Goal: Communication & Community: Share content

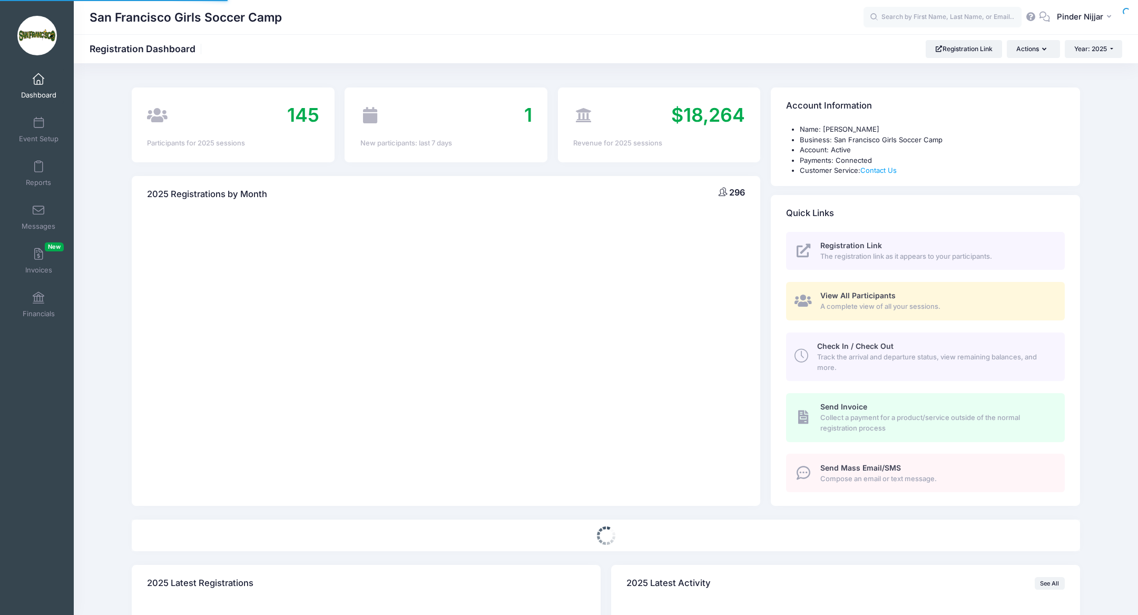
select select
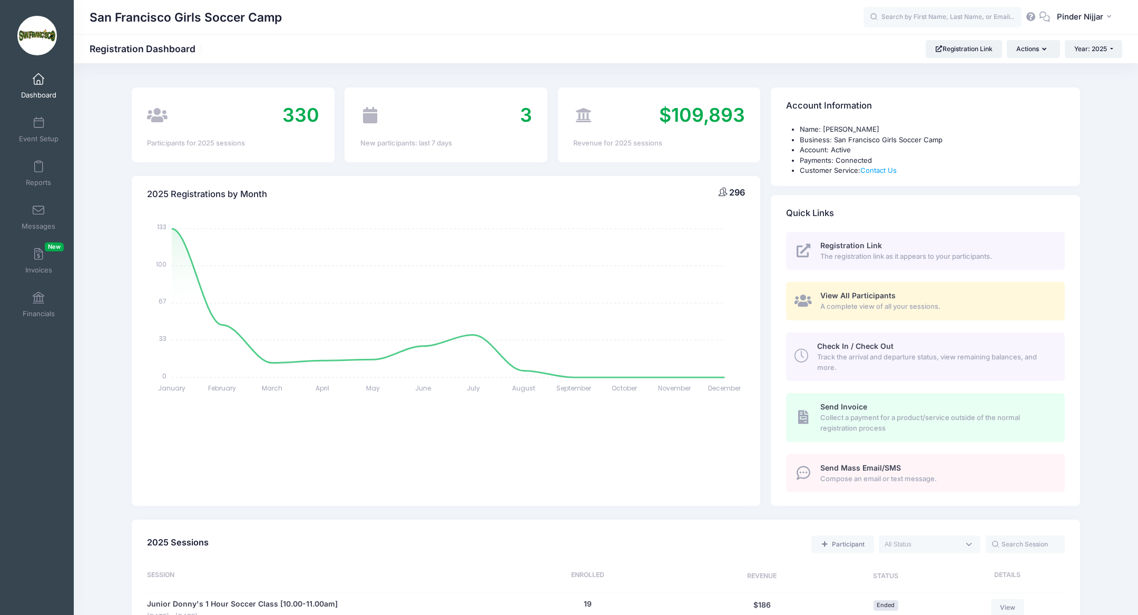
scroll to position [849, 0]
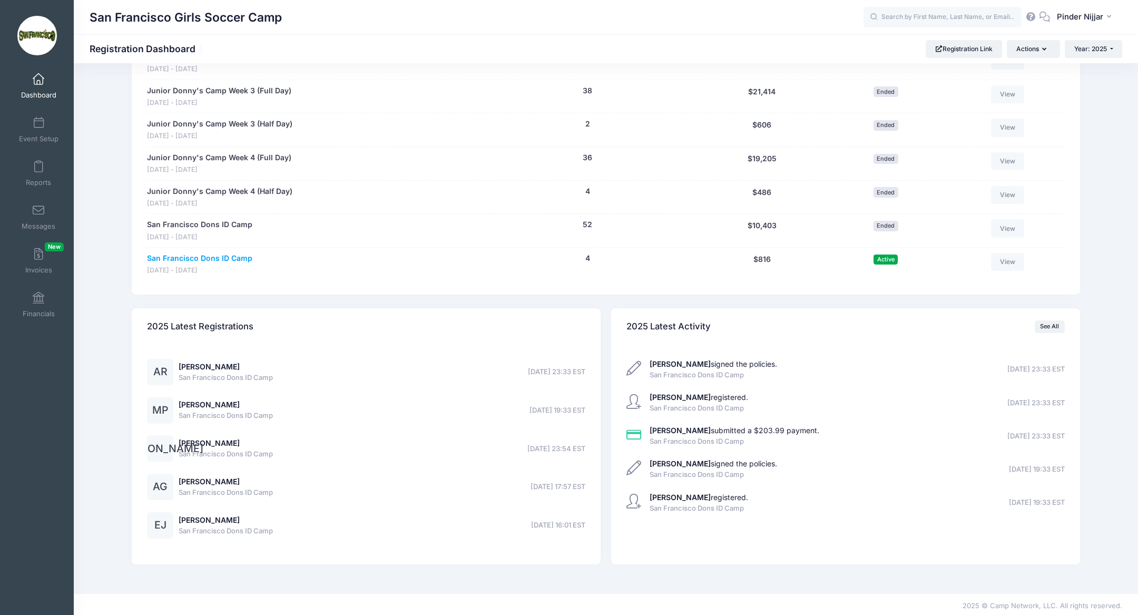
click at [239, 253] on link "San Francisco Dons ID Camp" at bounding box center [199, 258] width 105 height 11
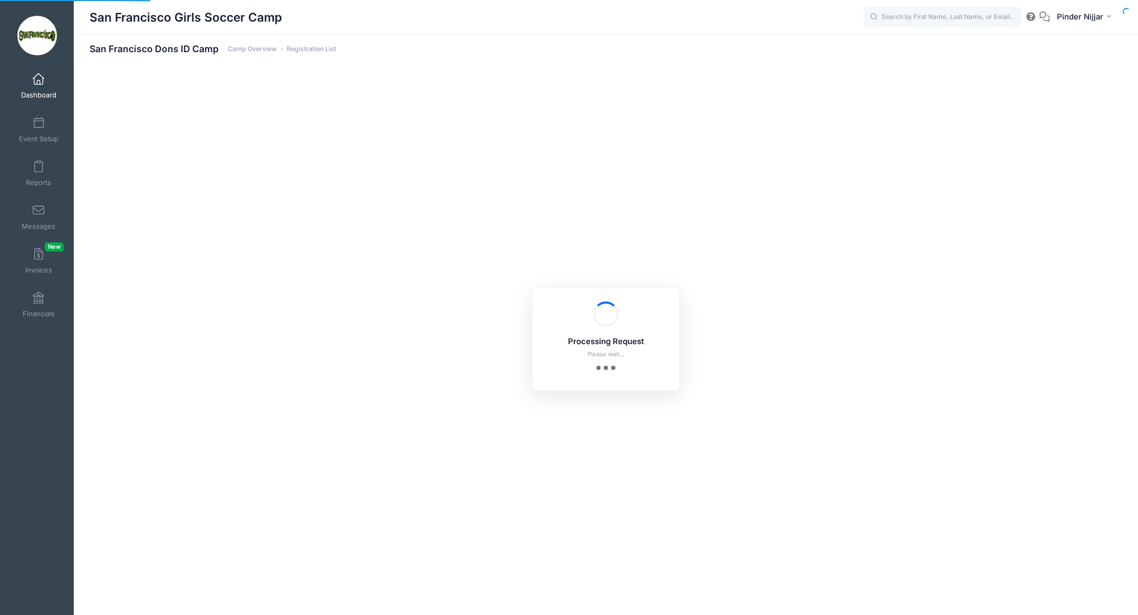
select select "10"
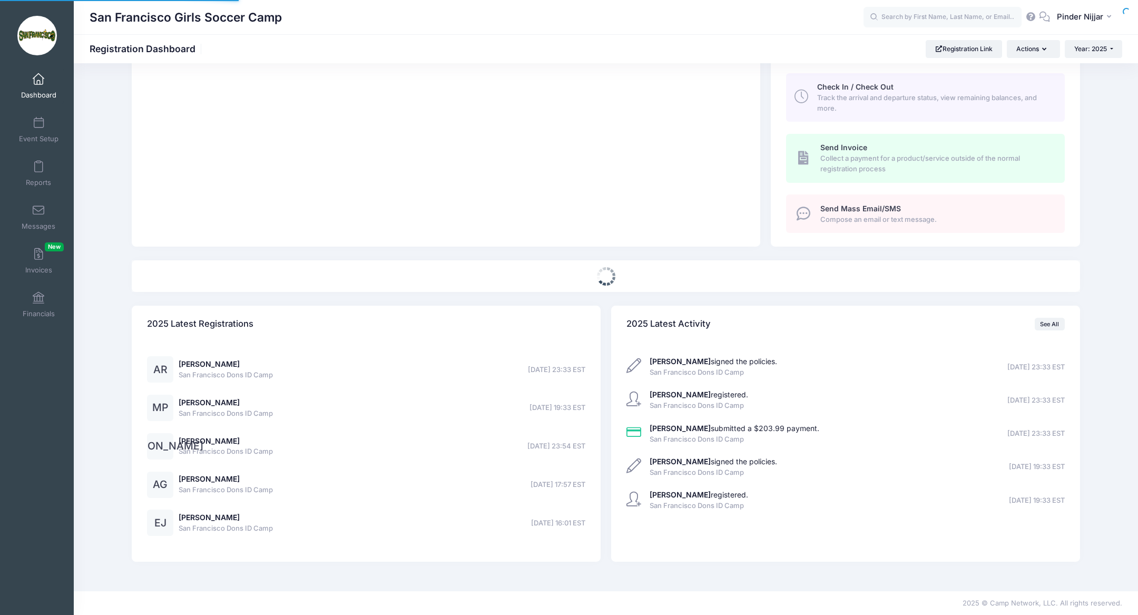
select select
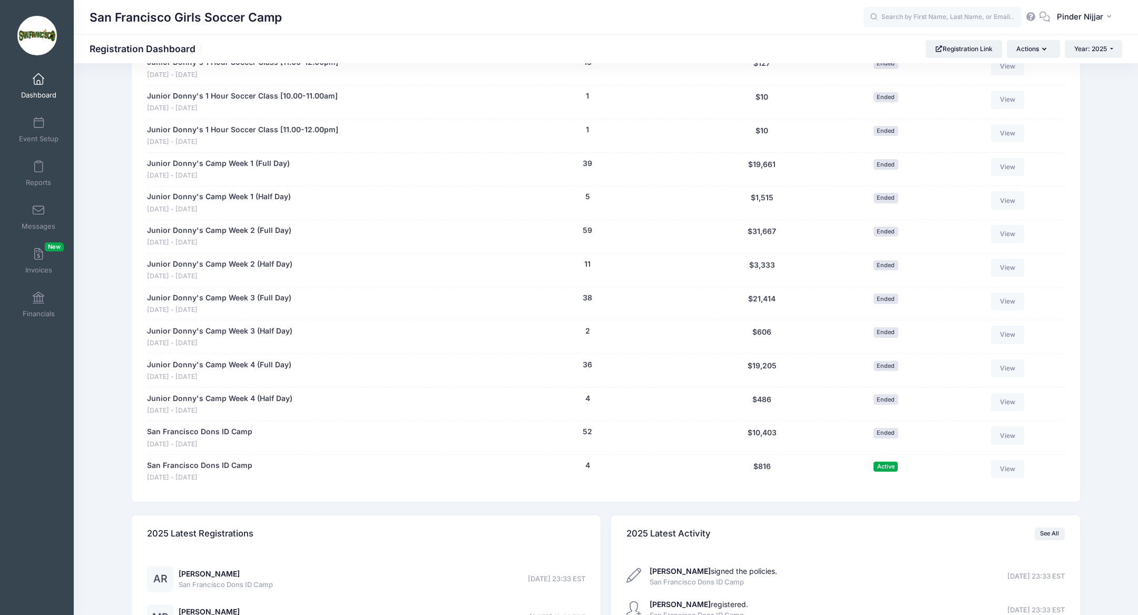
scroll to position [649, 0]
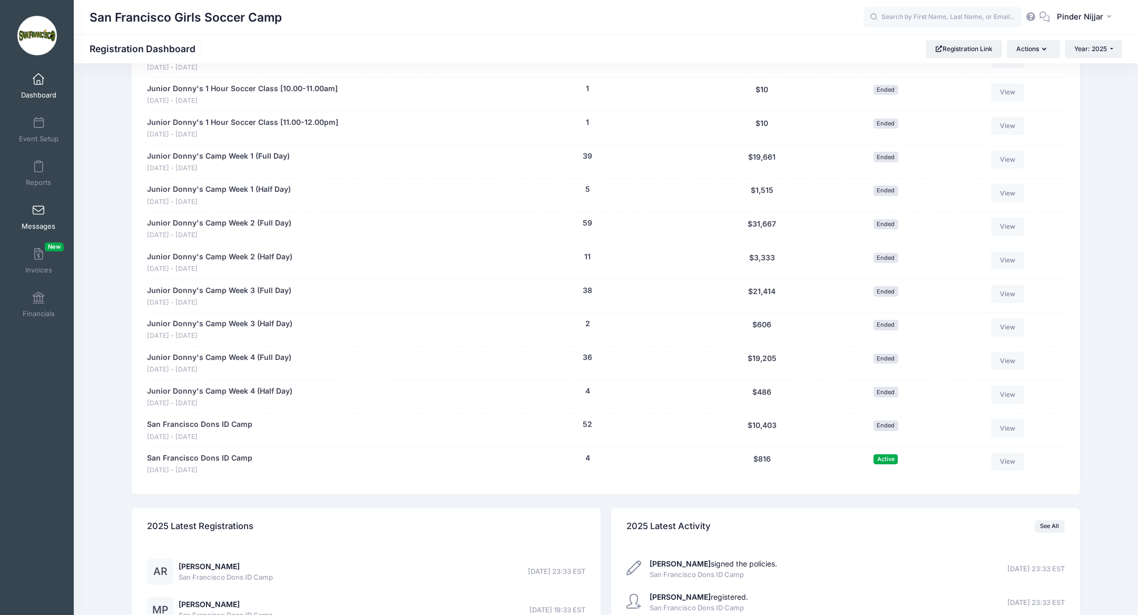
click at [38, 214] on span at bounding box center [38, 211] width 0 height 12
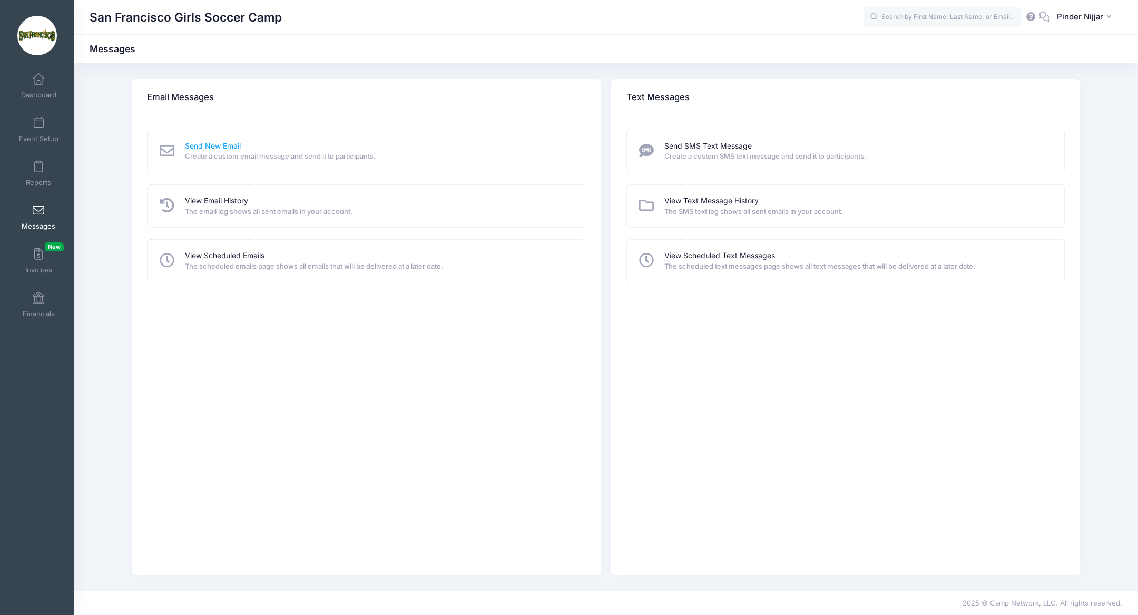
click at [213, 142] on link "Send New Email" at bounding box center [213, 146] width 56 height 11
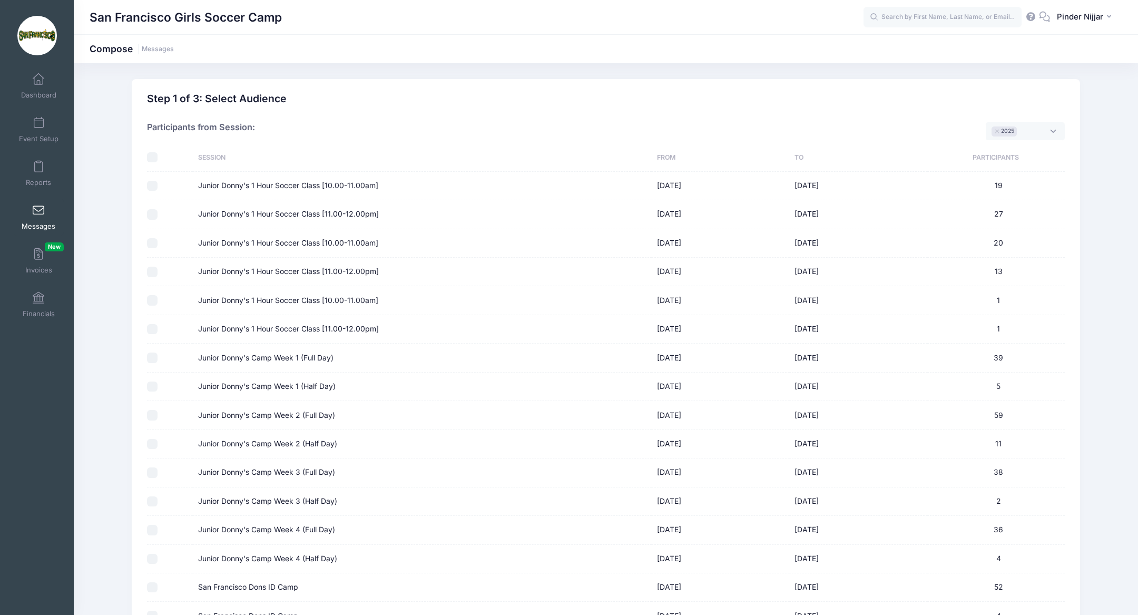
scroll to position [119, 0]
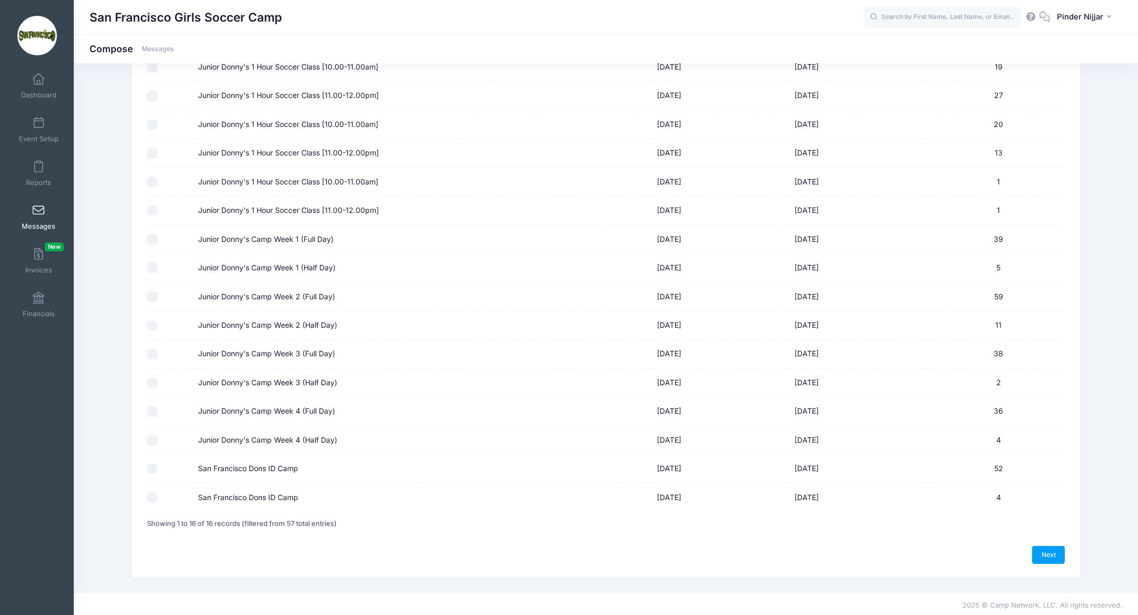
click at [153, 237] on input "Junior Donny's Camp Week 1 (Full Day)" at bounding box center [152, 239] width 11 height 11
checkbox input "true"
click at [153, 263] on input "Junior Donny's Camp Week 1 (Half Day)" at bounding box center [152, 268] width 11 height 11
checkbox input "true"
click at [153, 294] on input "Junior Donny's Camp Week 2 (Full Day)" at bounding box center [152, 296] width 11 height 11
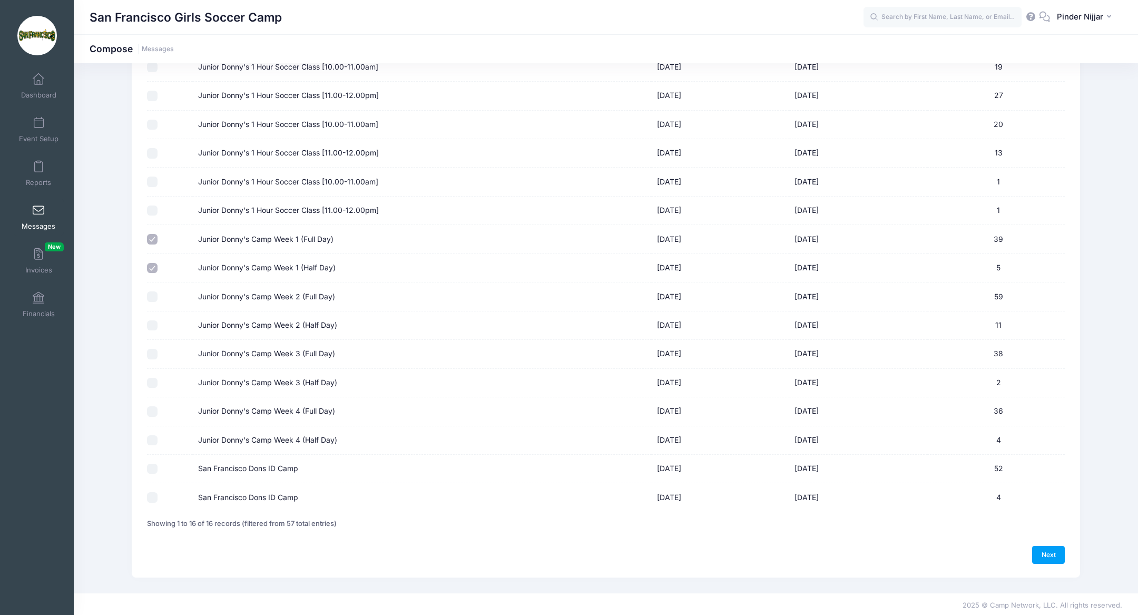
checkbox input "true"
click at [153, 327] on input "Junior Donny's Camp Week 2 (Half Day)" at bounding box center [152, 325] width 11 height 11
checkbox input "true"
click at [153, 350] on input "Junior Donny's Camp Week 3 (Full Day)" at bounding box center [152, 354] width 11 height 11
checkbox input "true"
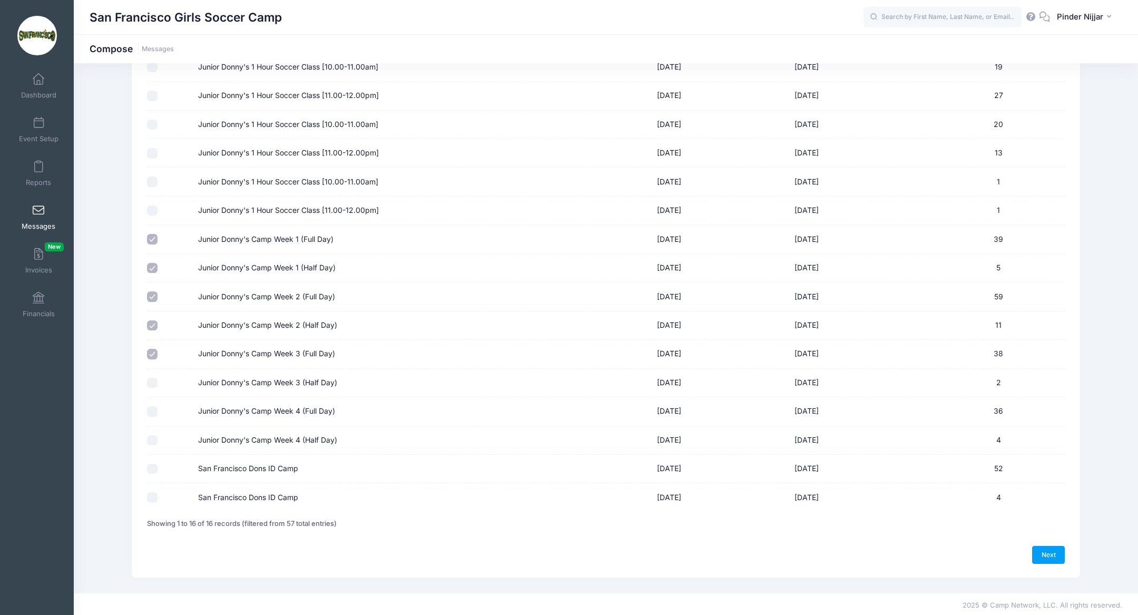
click at [154, 378] on input "Junior Donny's Camp Week 3 (Half Day)" at bounding box center [152, 383] width 11 height 11
checkbox input "true"
click at [154, 407] on input "Junior Donny's Camp Week 4 (Full Day)" at bounding box center [152, 411] width 11 height 11
checkbox input "true"
click at [154, 435] on input "Junior Donny's Camp Week 4 (Half Day)" at bounding box center [152, 440] width 11 height 11
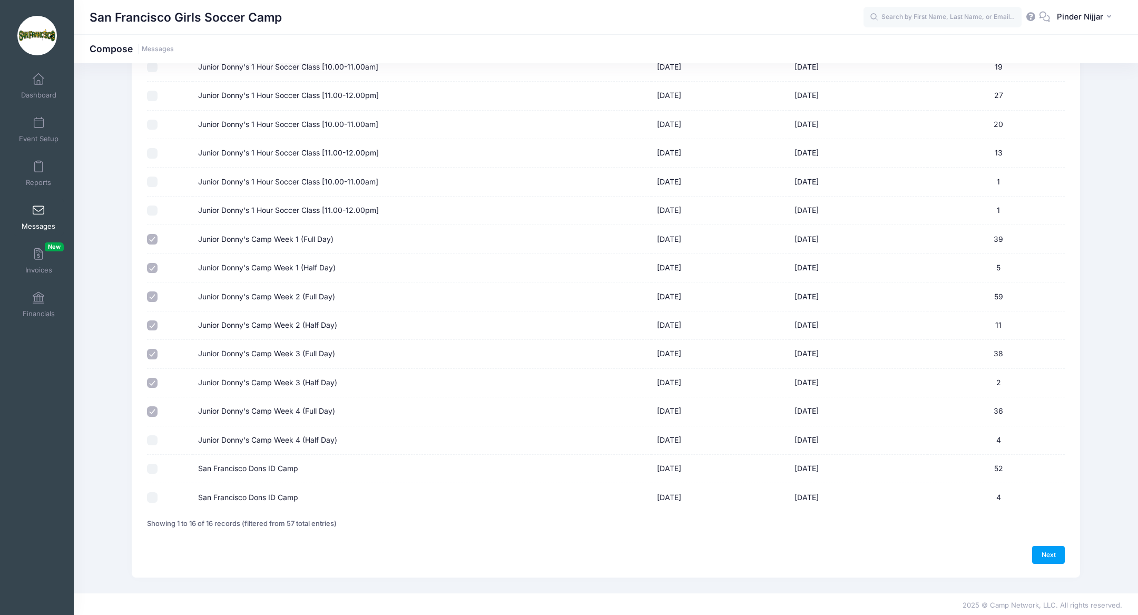
checkbox input "true"
click at [1030, 546] on div "Next" at bounding box center [606, 555] width 918 height 18
click at [1042, 552] on link "Next" at bounding box center [1048, 555] width 33 height 18
select select "50"
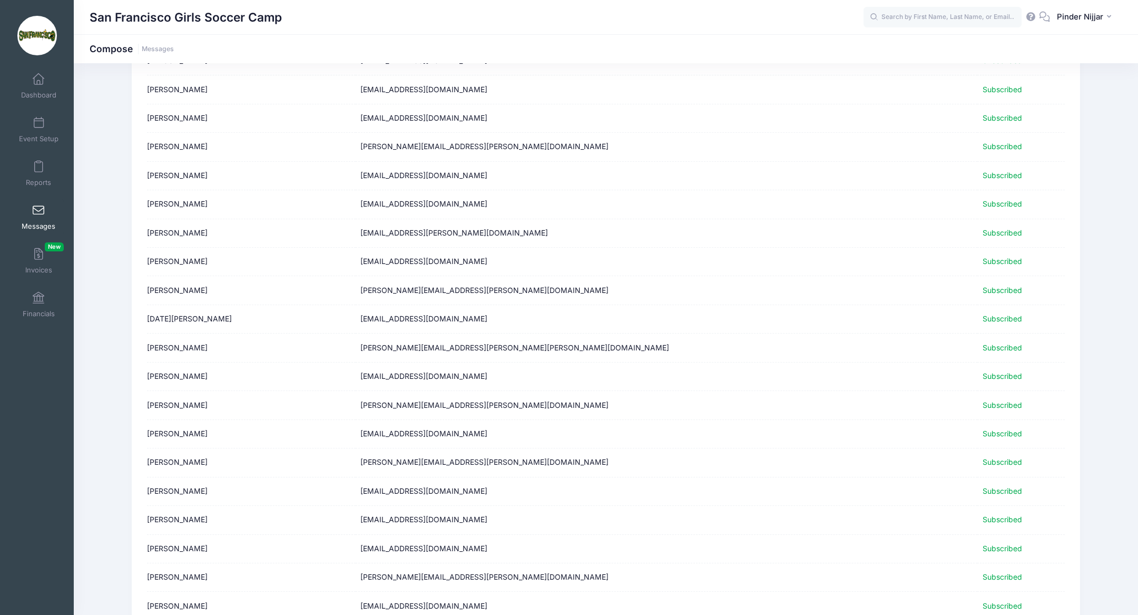
scroll to position [1084, 0]
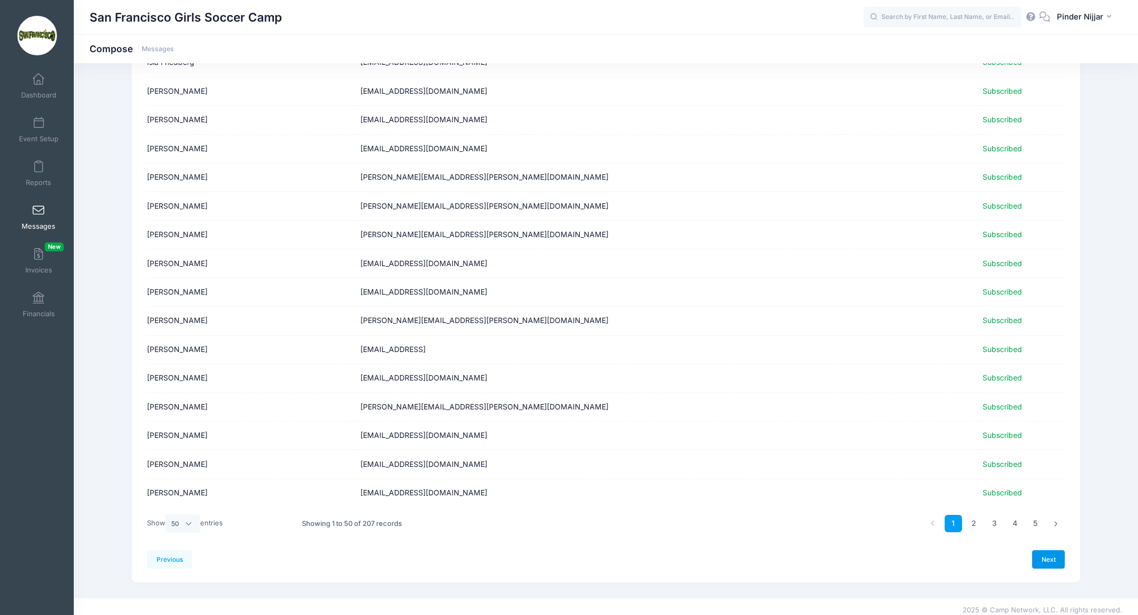
click at [1052, 551] on link "Next" at bounding box center [1048, 559] width 33 height 18
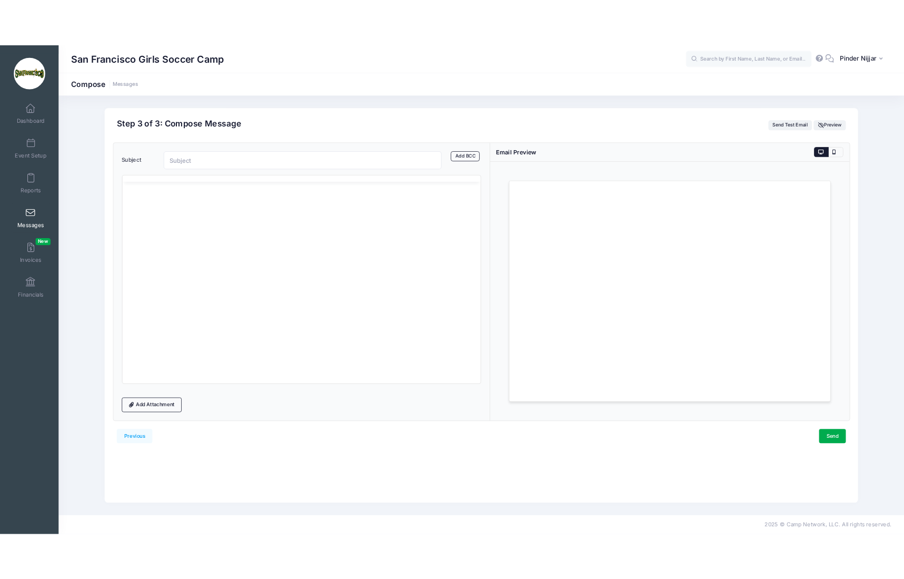
scroll to position [0, 0]
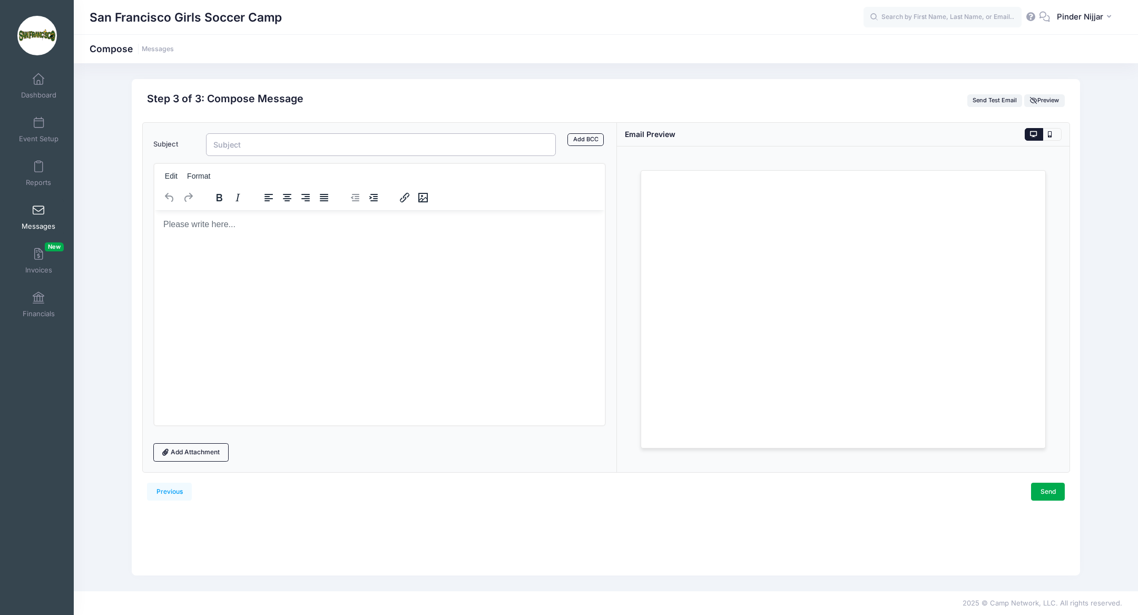
click at [233, 149] on input "Subject" at bounding box center [381, 144] width 350 height 23
type input "San Francisco Dons Match Day"
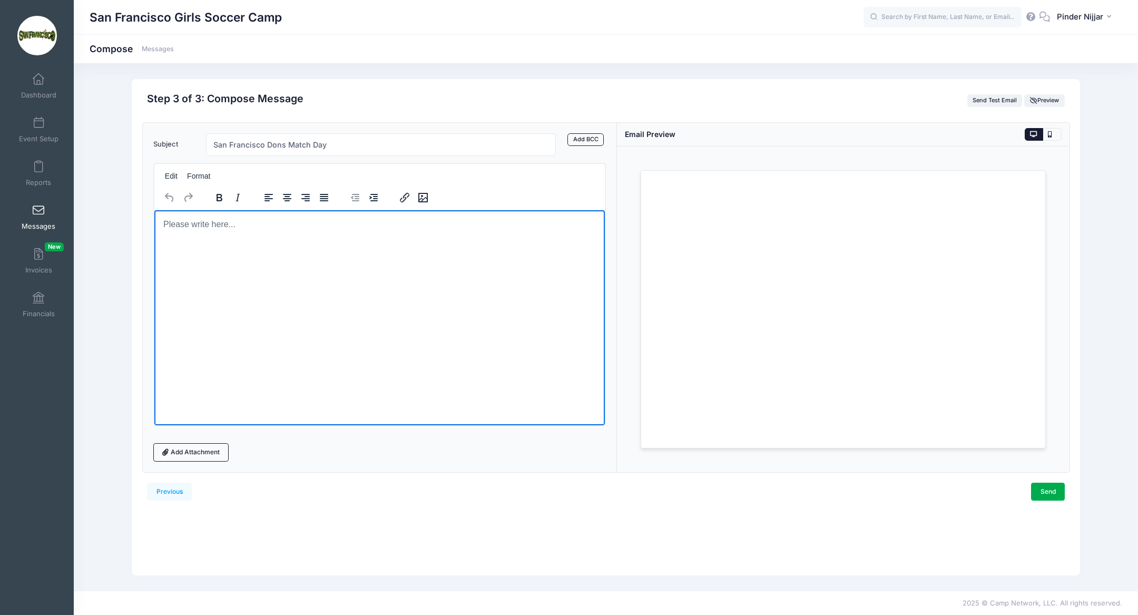
click at [183, 238] on html at bounding box center [379, 224] width 450 height 28
click at [259, 226] on p "Fresh off our win against Nationally ranked #18 Texas Tech Red Raiders" at bounding box center [379, 224] width 434 height 12
click at [366, 228] on p "Fresh off our win against the #18 Nationally ranked #18 Texas Tech Red Raiders" at bounding box center [379, 224] width 434 height 12
click at [501, 223] on p "Fresh off our win against the #18 Nationally ranked Texas Tech Red Raiders" at bounding box center [379, 224] width 434 height 12
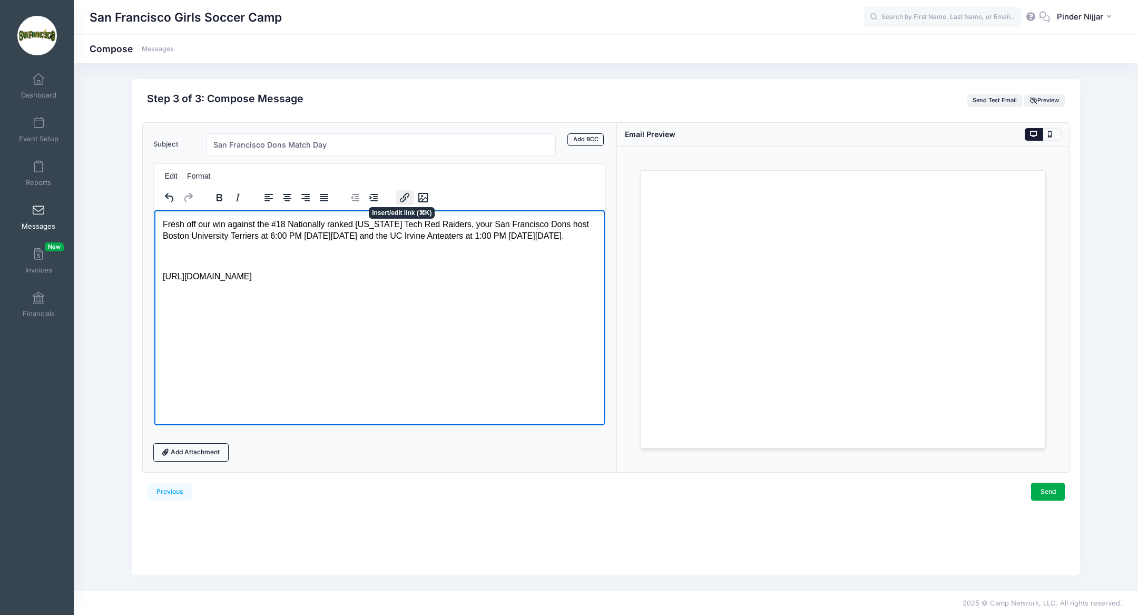
click at [399, 199] on icon "Insert/edit link" at bounding box center [404, 197] width 13 height 13
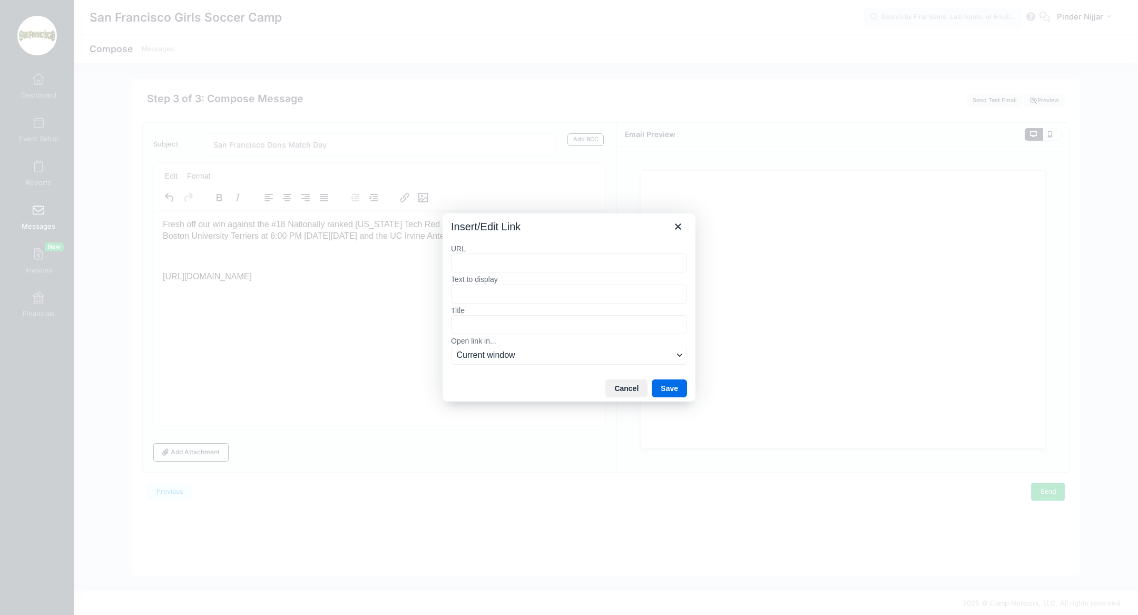
type input "https://usfdons.evenue.net/events/WS"
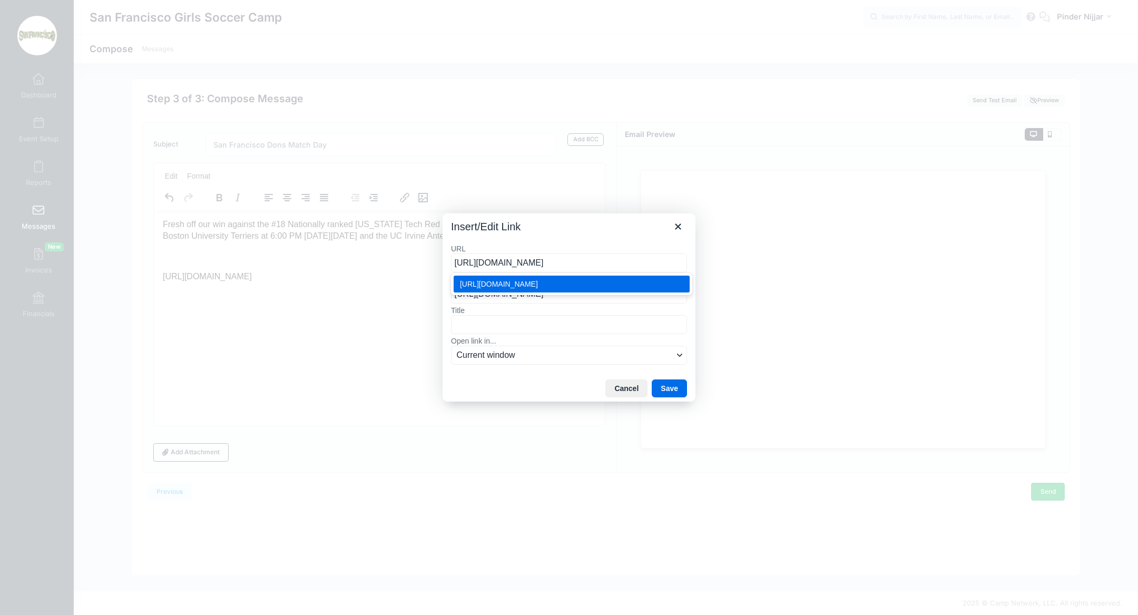
type input "https://usfdons.evenue.net/events/WS"
click at [468, 330] on input "Title" at bounding box center [569, 324] width 236 height 19
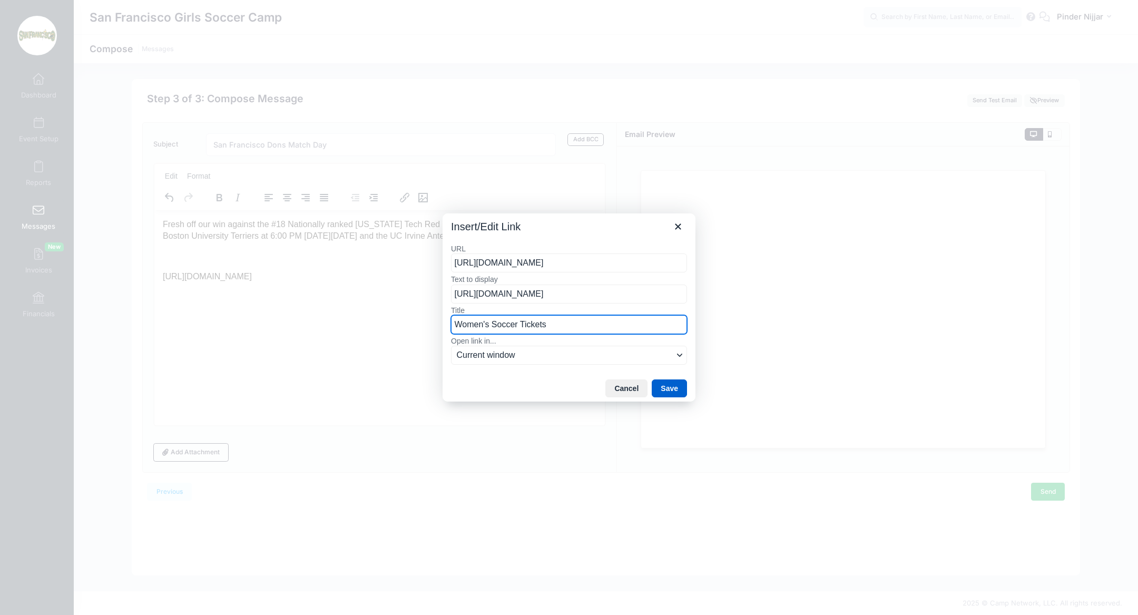
type input "Women's Soccer Tickets"
click at [674, 389] on button "Save" at bounding box center [669, 388] width 35 height 18
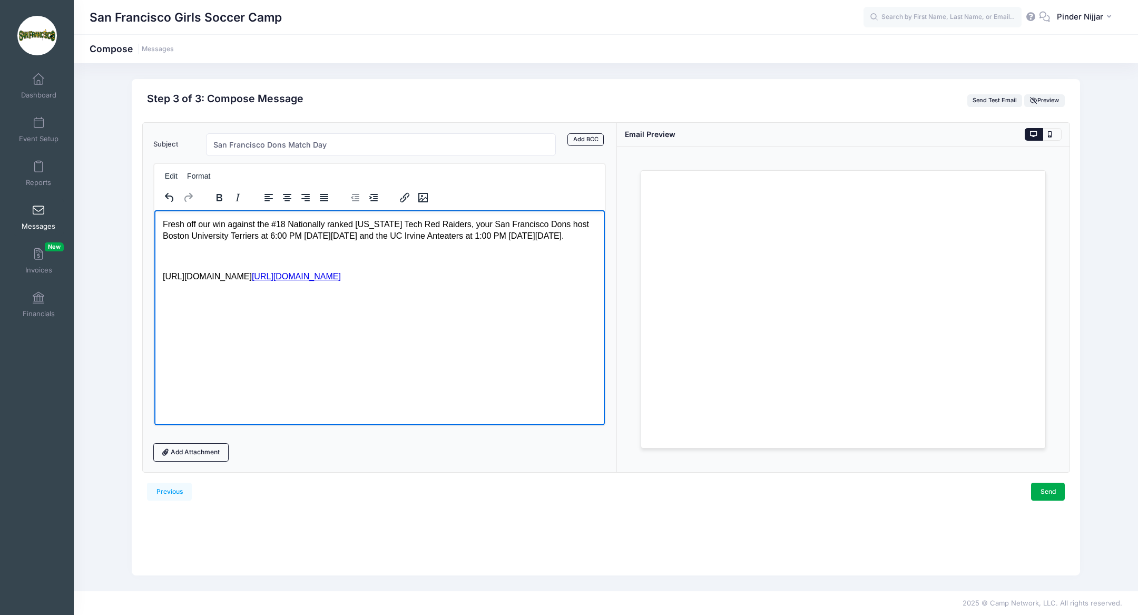
drag, startPoint x: 307, startPoint y: 291, endPoint x: 152, endPoint y: 289, distance: 154.4
click at [154, 289] on html "Fresh off our win against the #18 Nationally ranked Texas Tech Red Raiders, you…" at bounding box center [379, 250] width 450 height 81
click at [230, 280] on link "﻿https://usfdons.evenue.net/events/WS" at bounding box center [206, 275] width 89 height 9
click at [405, 194] on icon "Insert/edit link" at bounding box center [404, 197] width 13 height 13
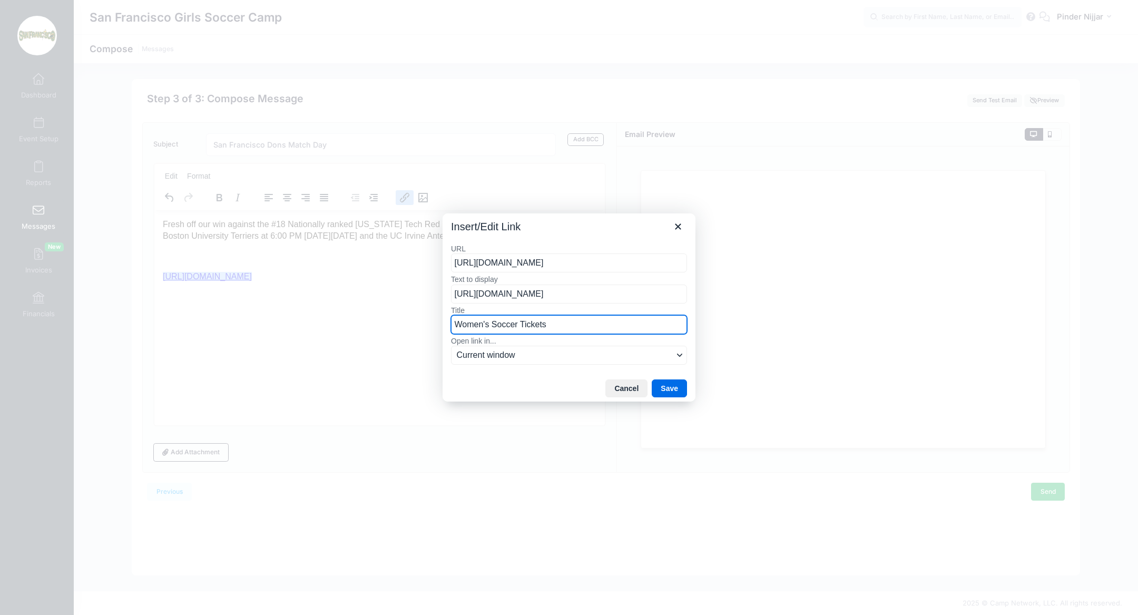
drag, startPoint x: 456, startPoint y: 326, endPoint x: 602, endPoint y: 322, distance: 146.0
click at [602, 322] on input "Women's Soccer Tickets" at bounding box center [569, 324] width 236 height 19
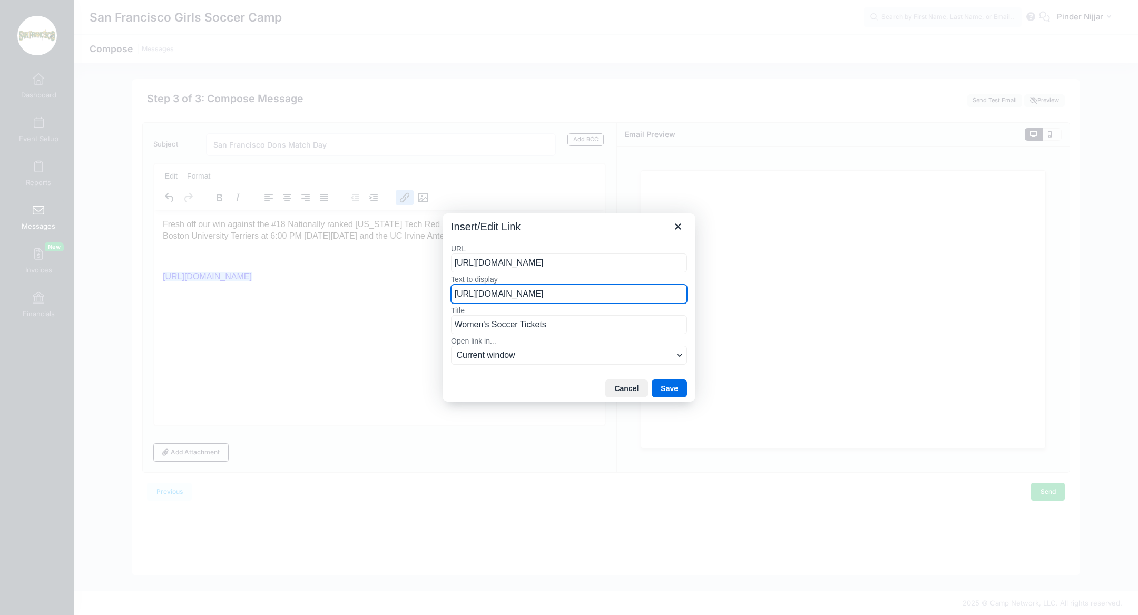
click at [587, 296] on input "https://usfdons.evenue.net/events/WS" at bounding box center [569, 293] width 236 height 19
paste input "Women's Soccer Tickets"
type input "Women's Soccer Tickets"
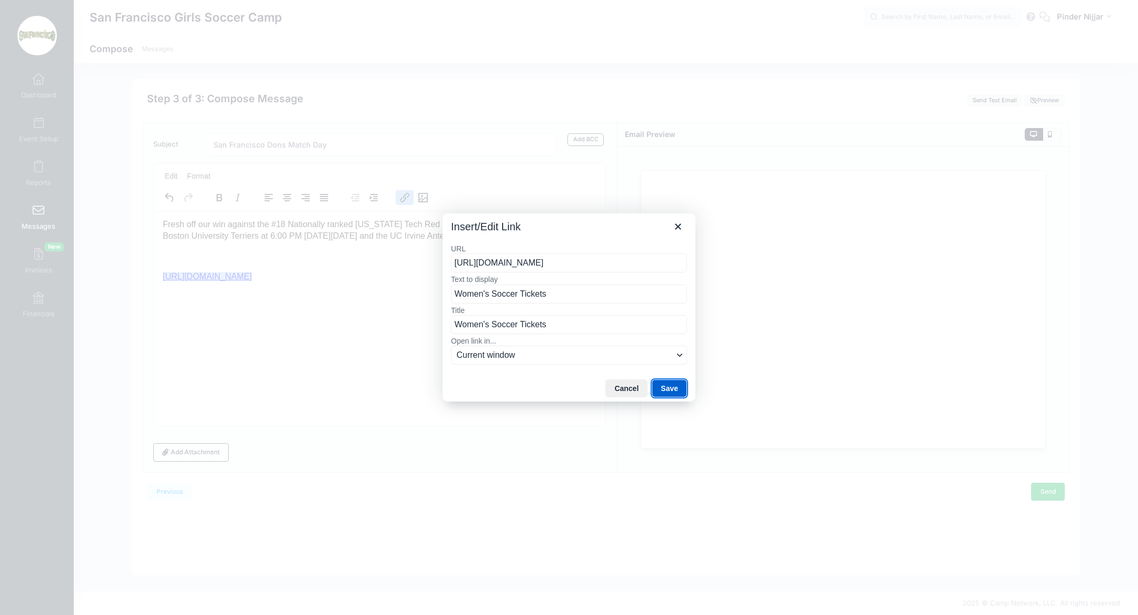
click at [667, 383] on button "Save" at bounding box center [669, 388] width 35 height 18
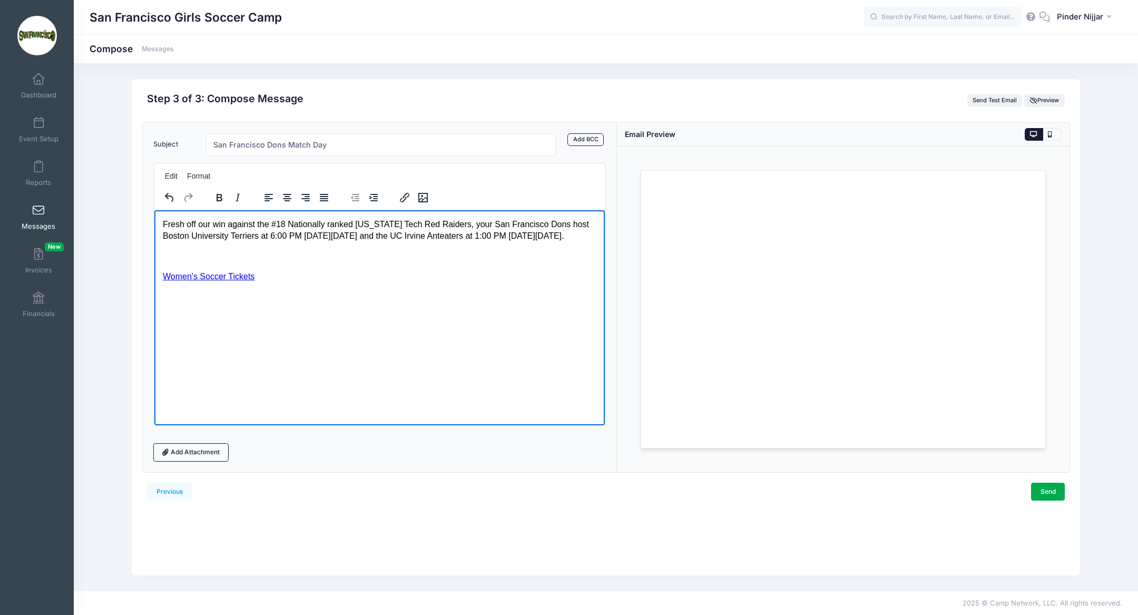
click at [306, 282] on p "Women's Soccer Tickets" at bounding box center [379, 276] width 434 height 12
click at [210, 262] on p "Rich Text Area. Press ALT-0 for help." at bounding box center [379, 256] width 434 height 12
click at [288, 262] on p "Women's Soccer Tickets" at bounding box center [379, 256] width 434 height 12
click at [218, 260] on link "Women's Soccer Tickets" at bounding box center [208, 255] width 92 height 9
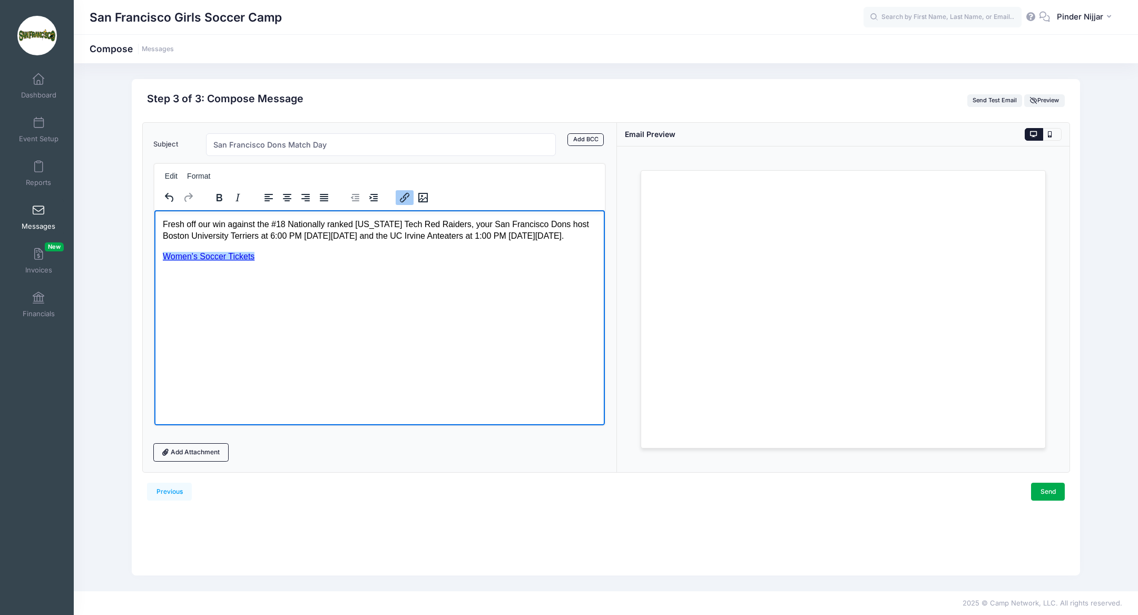
click at [403, 203] on button "Insert/edit link" at bounding box center [404, 197] width 18 height 15
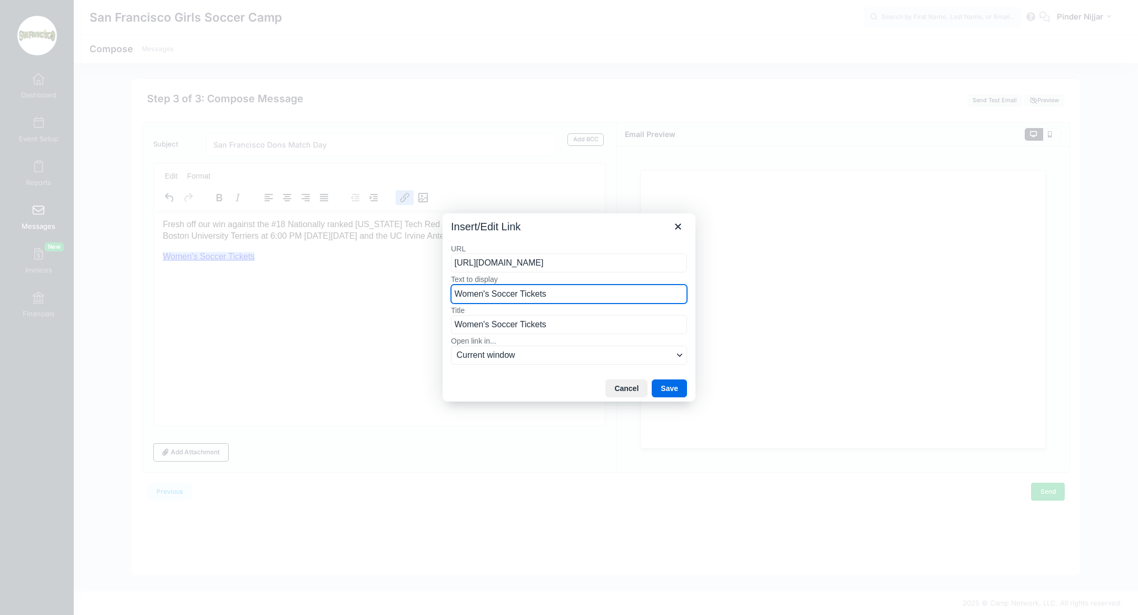
click at [474, 295] on input "Women's Soccer Tickets" at bounding box center [569, 293] width 236 height 19
type input "Buy Tickets Here"
click at [665, 383] on button "Save" at bounding box center [669, 388] width 35 height 18
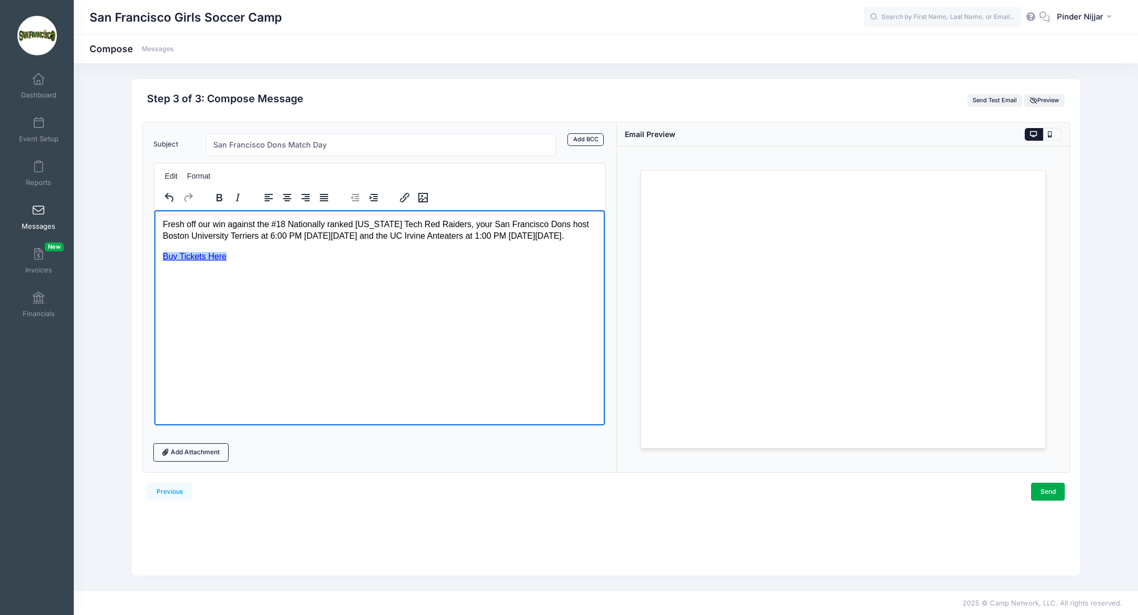
click at [215, 270] on html "Fresh off our win against the #18 Nationally ranked Texas Tech Red Raiders, you…" at bounding box center [379, 240] width 450 height 61
click at [206, 270] on html "Fresh off our win against the #18 Nationally ranked Texas Tech Red Raiders, you…" at bounding box center [379, 240] width 450 height 61
click at [270, 270] on html "Fresh off our win against the #18 Nationally ranked Texas Tech Red Raiders, you…" at bounding box center [379, 240] width 450 height 61
click at [270, 262] on p "Buy Tickets Here﻿" at bounding box center [379, 256] width 434 height 12
click at [269, 262] on p "Buy Tickets Here﻿" at bounding box center [379, 256] width 434 height 12
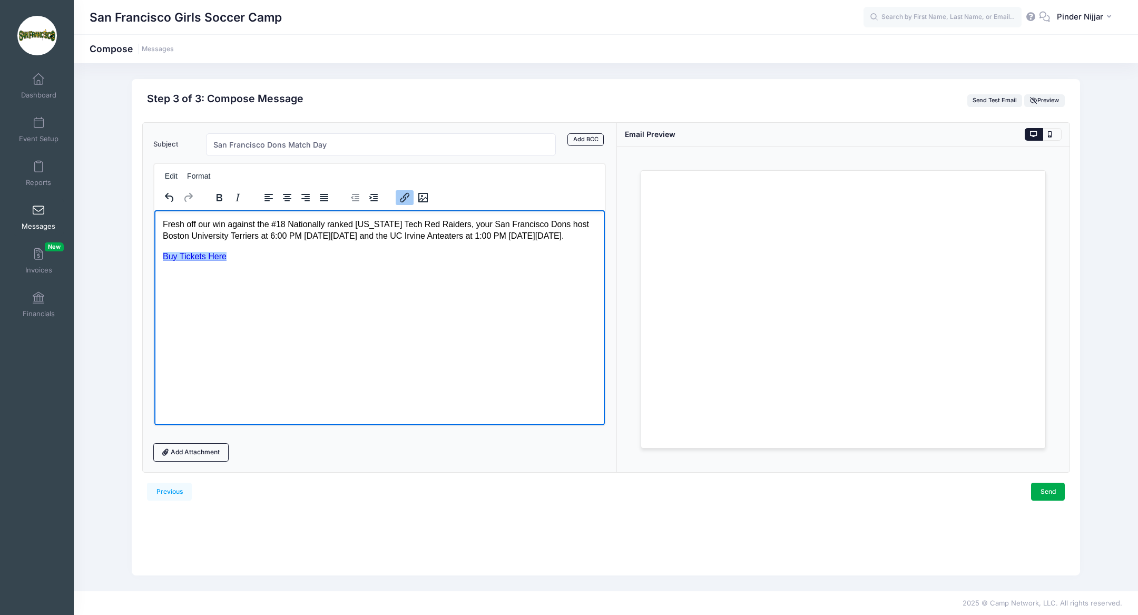
click at [271, 242] on p "Fresh off our win against the #18 Nationally ranked Texas Tech Red Raiders, you…" at bounding box center [379, 230] width 434 height 24
click at [275, 260] on body "Fresh off our win against the #18 Nationally ranked Texas Tech Red Raiders, you…" at bounding box center [379, 240] width 434 height 44
click at [422, 197] on icon "Insert/edit image" at bounding box center [422, 197] width 9 height 9
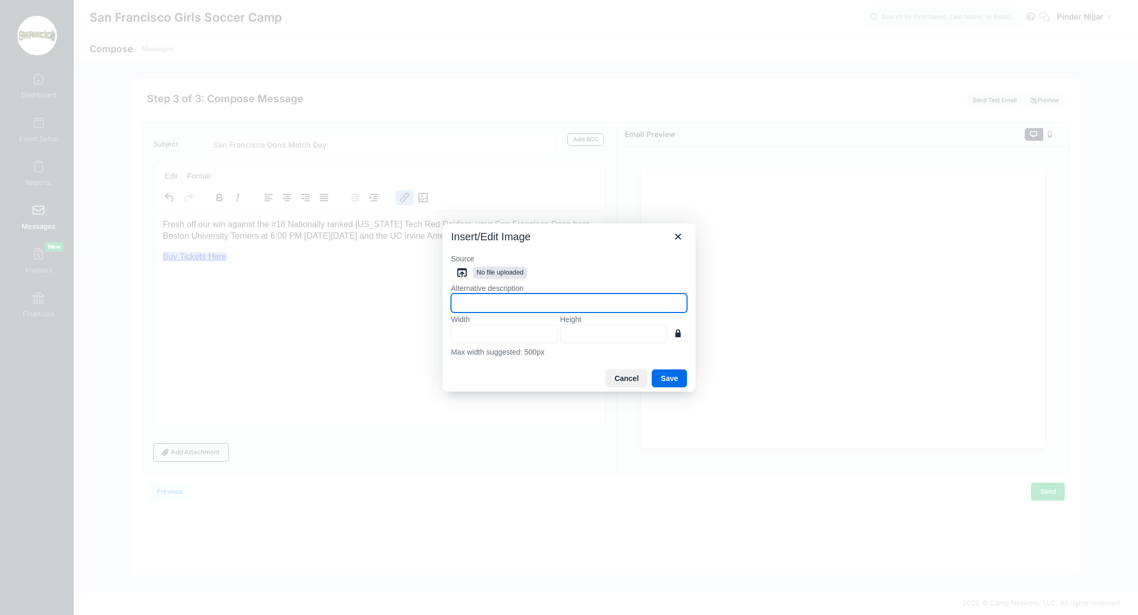
click at [515, 296] on input "Alternative description" at bounding box center [569, 302] width 236 height 19
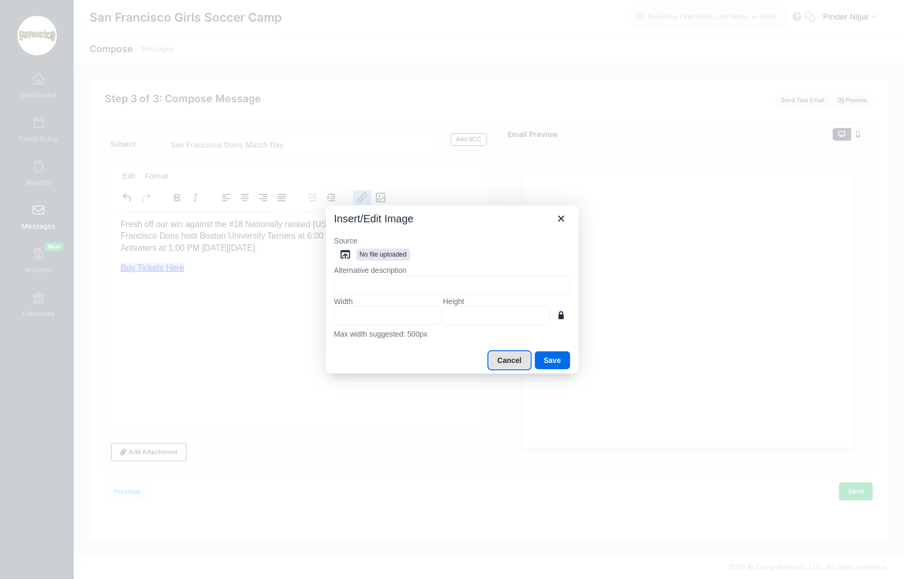
click at [512, 354] on button "Cancel" at bounding box center [510, 360] width 42 height 18
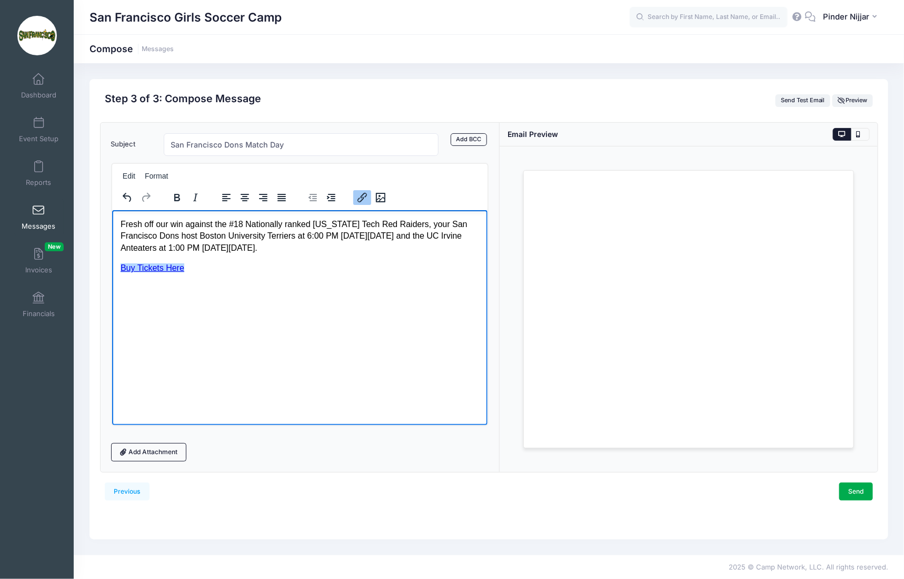
click at [195, 282] on html "Fresh off our win against the #18 Nationally ranked Texas Tech Red Raiders, you…" at bounding box center [300, 246] width 376 height 73
click at [146, 450] on link "Add Attachment" at bounding box center [149, 452] width 76 height 18
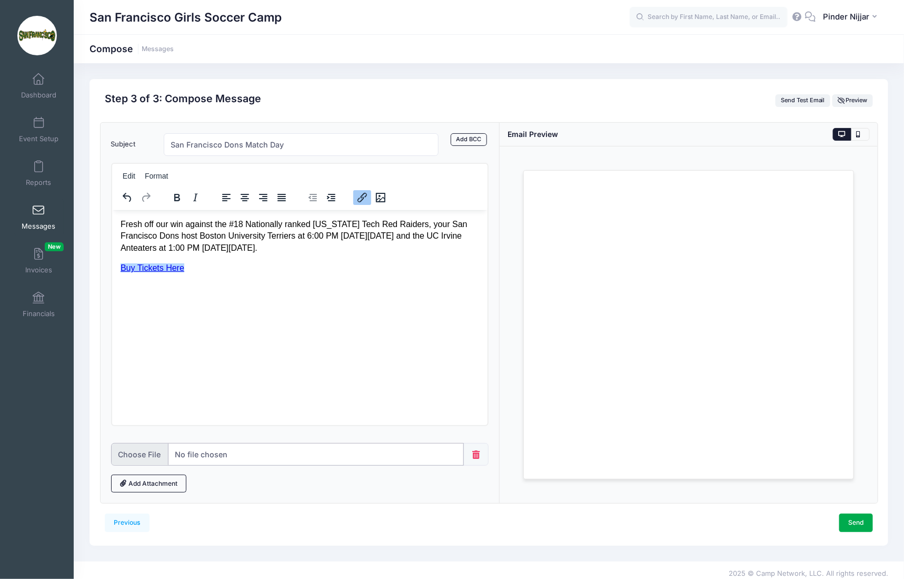
click at [219, 448] on input "file" at bounding box center [287, 454] width 353 height 23
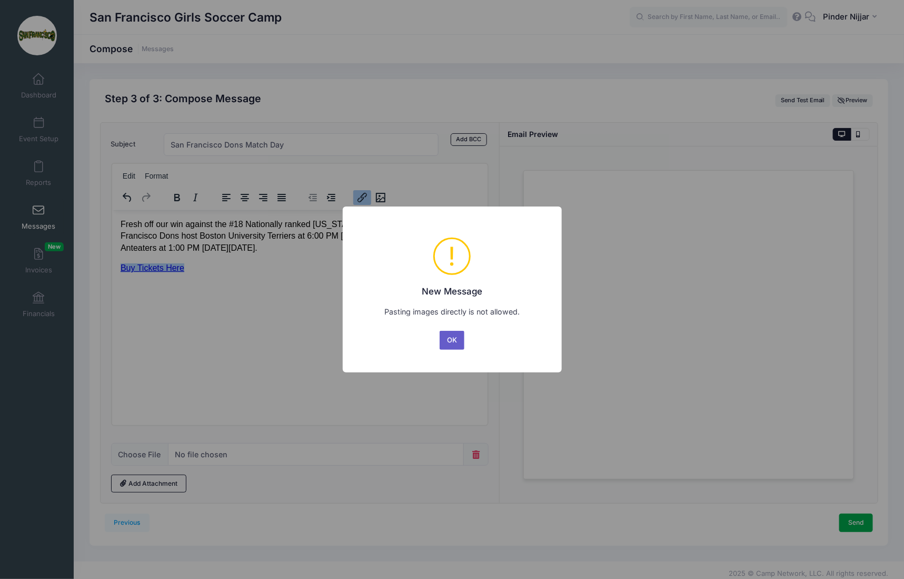
click at [451, 344] on button "OK" at bounding box center [452, 340] width 25 height 19
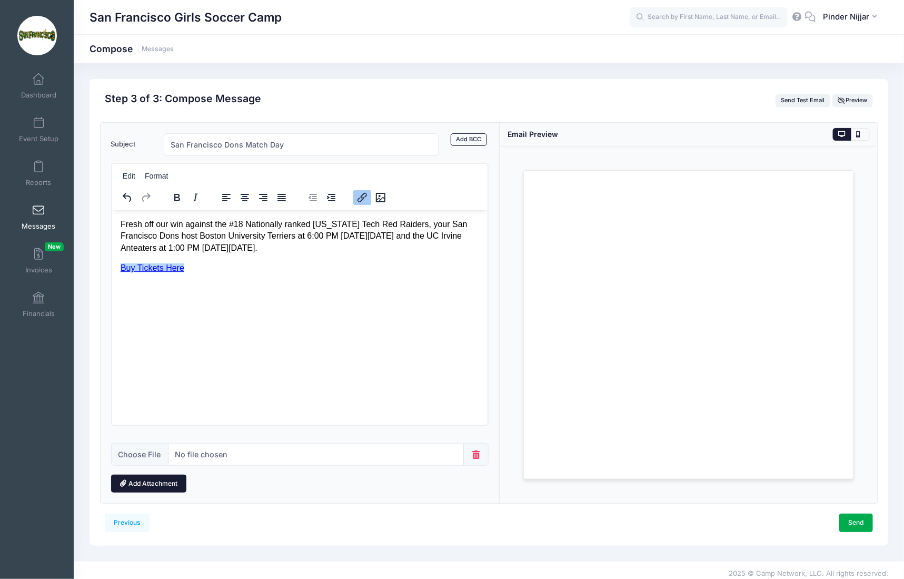
click at [161, 482] on link "Add Attachment" at bounding box center [149, 484] width 76 height 18
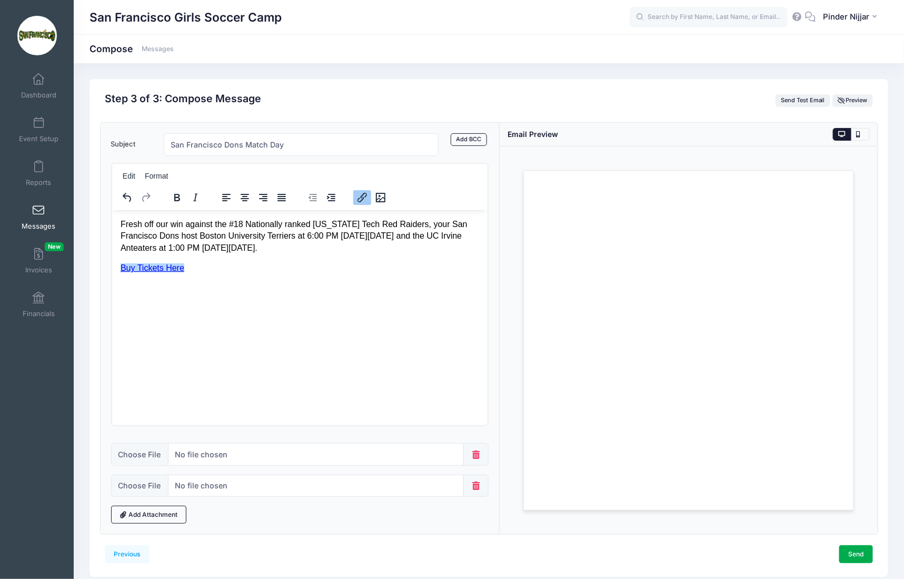
click at [479, 494] on span at bounding box center [476, 486] width 25 height 23
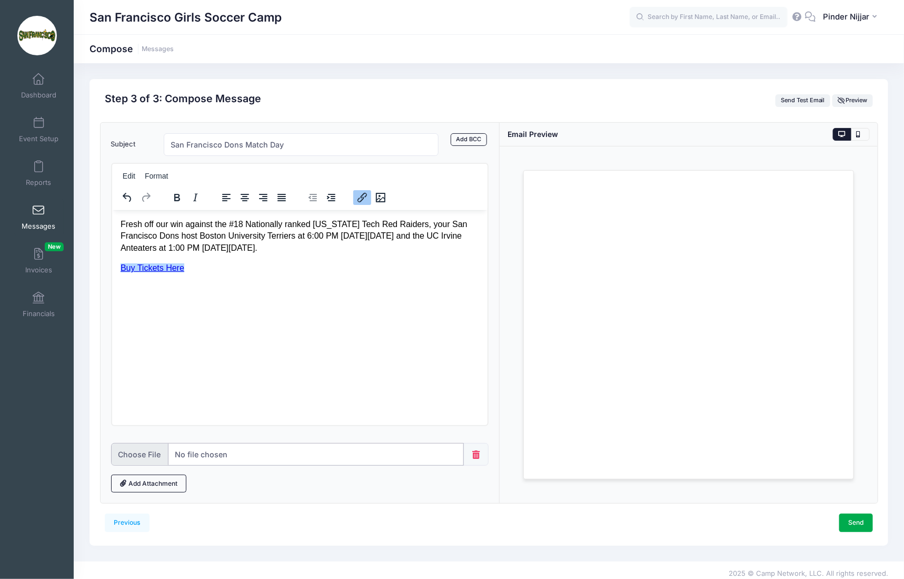
click at [261, 452] on input "file" at bounding box center [287, 454] width 353 height 23
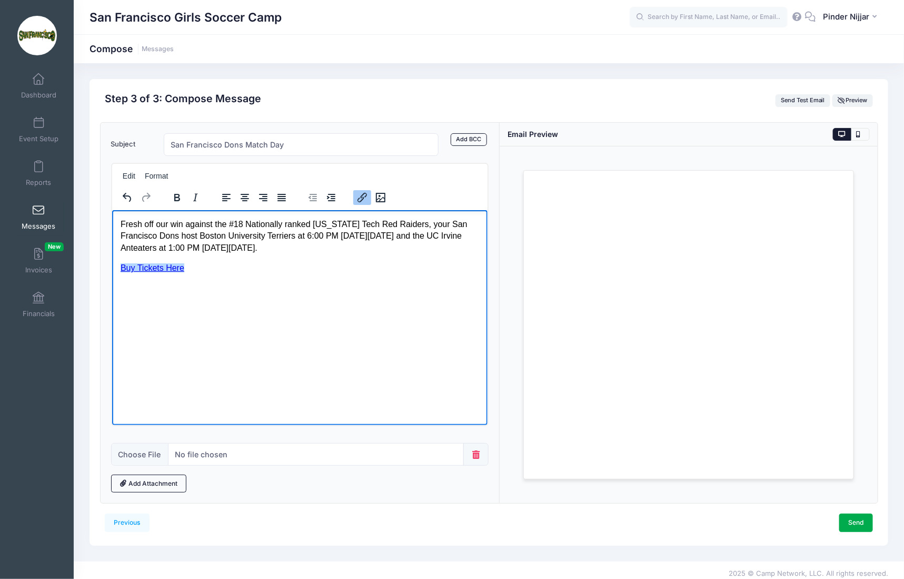
click at [241, 282] on html "Fresh off our win against the #18 Nationally ranked Texas Tech Red Raiders, you…" at bounding box center [300, 246] width 376 height 73
click at [259, 462] on input "file" at bounding box center [287, 454] width 353 height 23
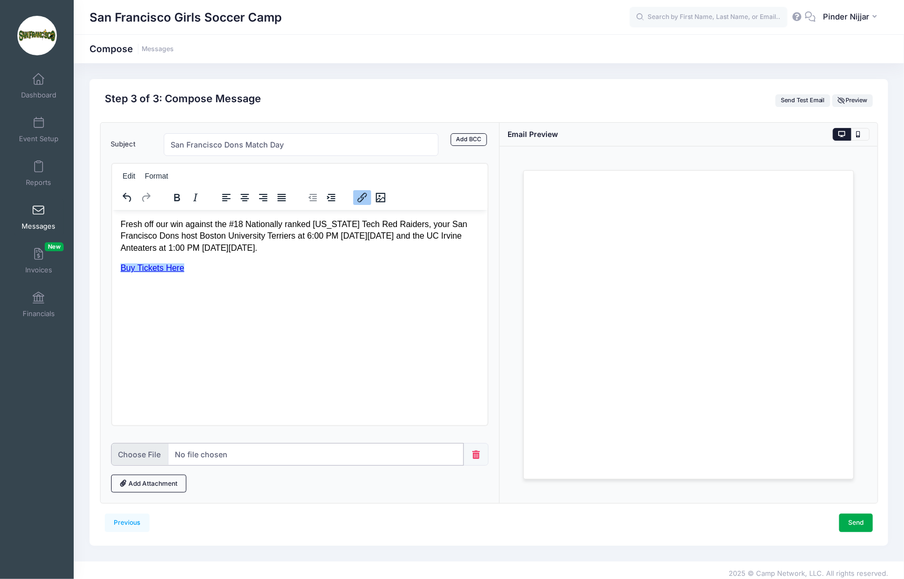
type input "C:\fakepath\wsoc schedule.png"
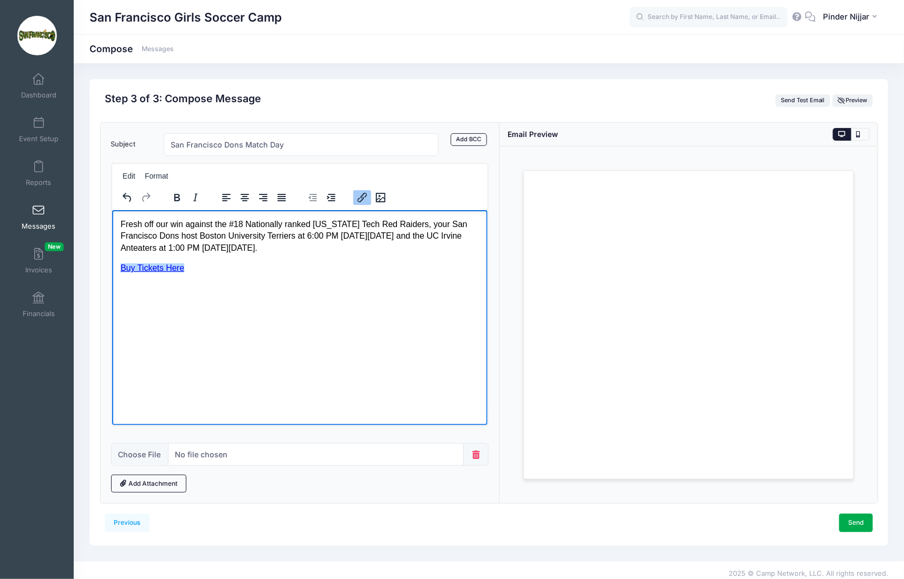
click at [254, 282] on html "Fresh off our win against the #18 Nationally ranked Texas Tech Red Raiders, you…" at bounding box center [300, 246] width 376 height 73
click at [221, 456] on input "file" at bounding box center [287, 454] width 353 height 23
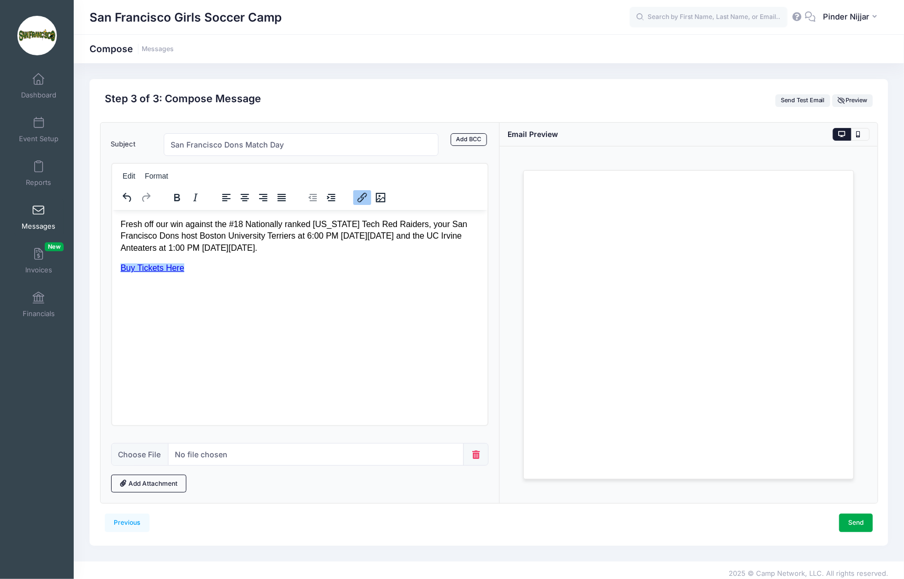
click at [255, 282] on html "Fresh off our win against the #18 Nationally ranked Texas Tech Red Raiders, you…" at bounding box center [300, 246] width 376 height 73
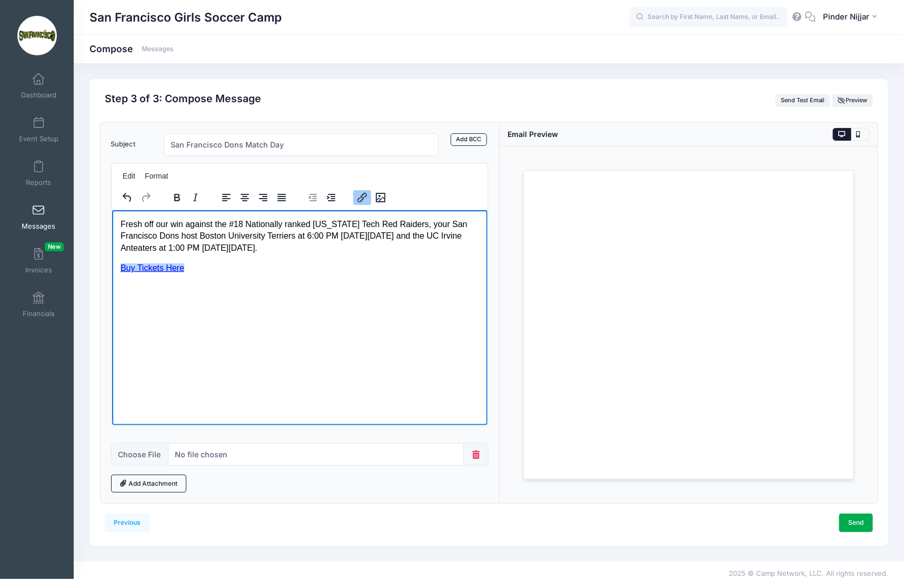
click at [250, 256] on body "Fresh off our win against the #18 Nationally ranked Texas Tech Red Raiders, you…" at bounding box center [299, 246] width 359 height 56
click at [348, 244] on p "Fresh off our win against the #18 Nationally ranked Texas Tech Red Raiders, you…" at bounding box center [299, 235] width 359 height 35
click at [245, 282] on html "Fresh off our win against the #18 Nationally ranked Texas Tech Red Raiders, you…" at bounding box center [300, 246] width 376 height 73
click at [171, 282] on html "Fresh off our win against the #18 Nationally ranked Texas Tech Red Raiders, you…" at bounding box center [300, 246] width 376 height 73
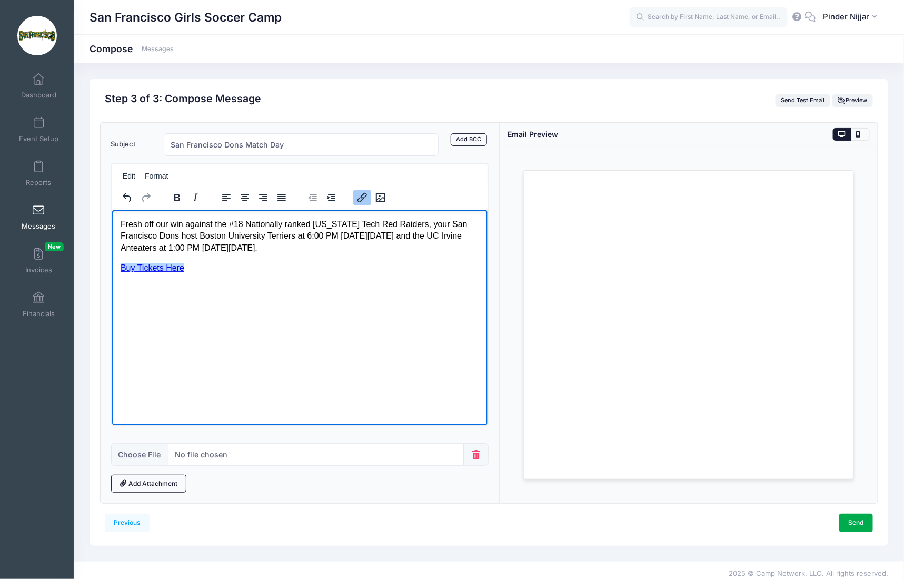
click at [230, 260] on body "Fresh off our win against the #18 Nationally ranked Texas Tech Red Raiders, you…" at bounding box center [299, 246] width 359 height 56
click at [229, 272] on p "﻿Buy Tickets Here" at bounding box center [299, 268] width 359 height 12
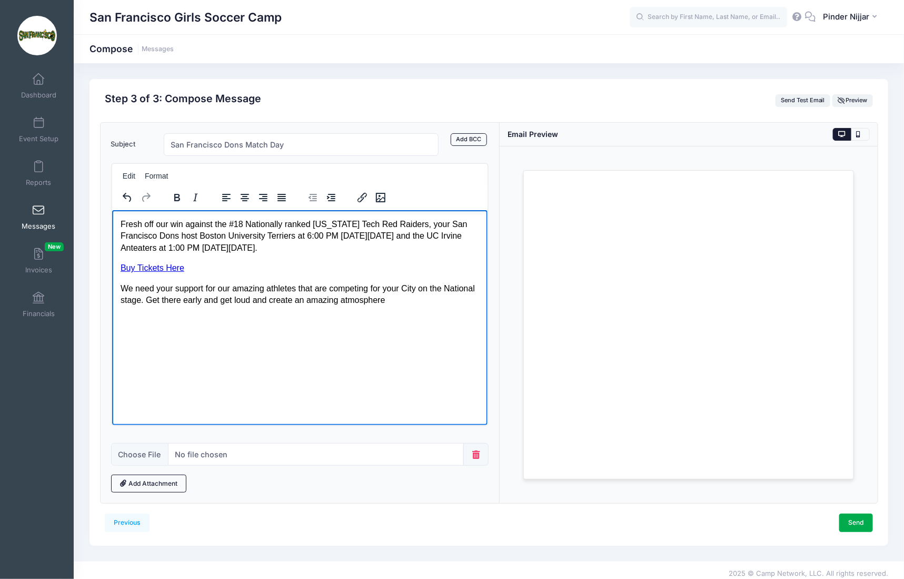
click at [377, 299] on p "We need your support for our amazing athletes that are competing for your City …" at bounding box center [299, 294] width 359 height 24
click at [458, 300] on p "We need your support for our amazing athletes that are competing for your City …" at bounding box center [299, 294] width 359 height 24
click at [172, 222] on p "Fresh off our win against the #18 Nationally ranked Texas Tech Red Raiders, you…" at bounding box center [299, 235] width 359 height 35
click at [459, 300] on p "We need your support for our amazing athletes that are competing for your City …" at bounding box center [299, 294] width 359 height 24
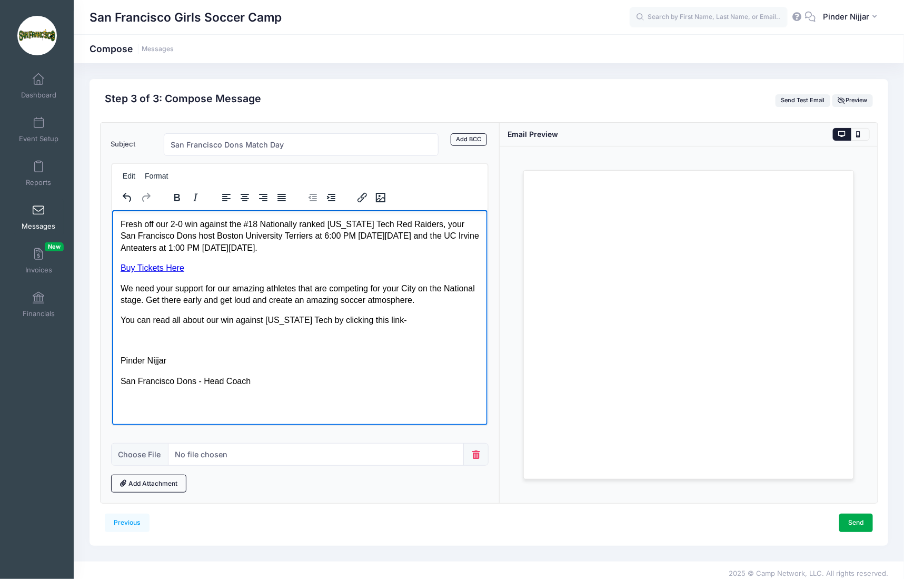
click at [406, 322] on p "You can read all about our win against Texas Tech by clicking this link-" at bounding box center [299, 320] width 359 height 12
drag, startPoint x: 119, startPoint y: 334, endPoint x: 184, endPoint y: 339, distance: 65.5
click at [184, 339] on html "Fresh off our 2-0 win against the #18 Nationally ranked Texas Tech Red Raiders,…" at bounding box center [300, 308] width 376 height 197
drag, startPoint x: 183, startPoint y: 343, endPoint x: 119, endPoint y: 331, distance: 65.3
click at [119, 331] on html "Fresh off our 2-0 win against the #18 Nationally ranked Texas Tech Red Raiders,…" at bounding box center [300, 308] width 376 height 197
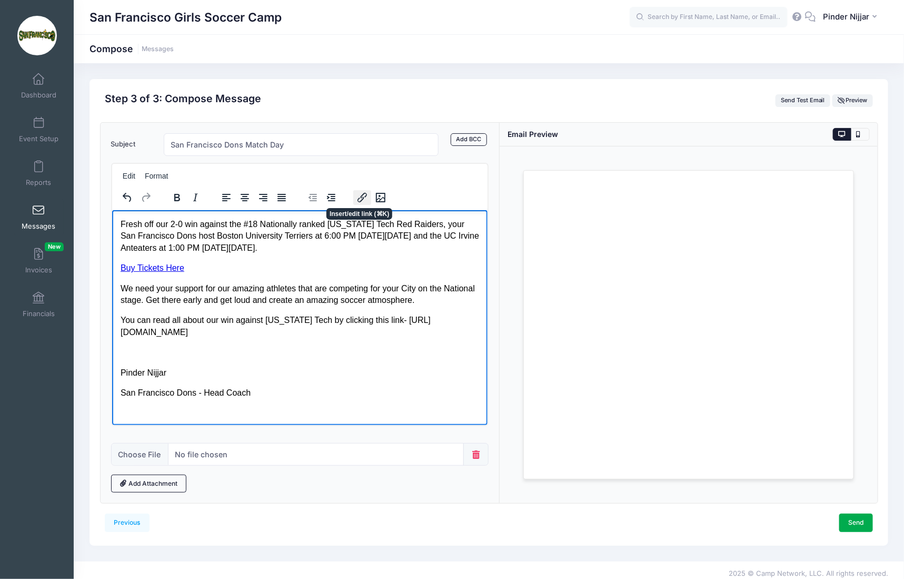
click at [359, 198] on icon "Insert/edit link" at bounding box center [362, 197] width 13 height 13
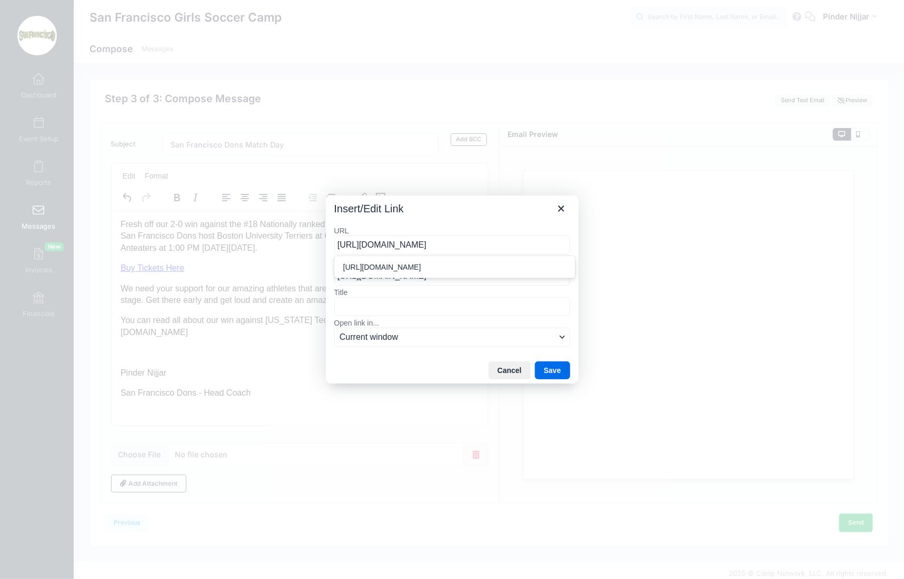
scroll to position [0, 153]
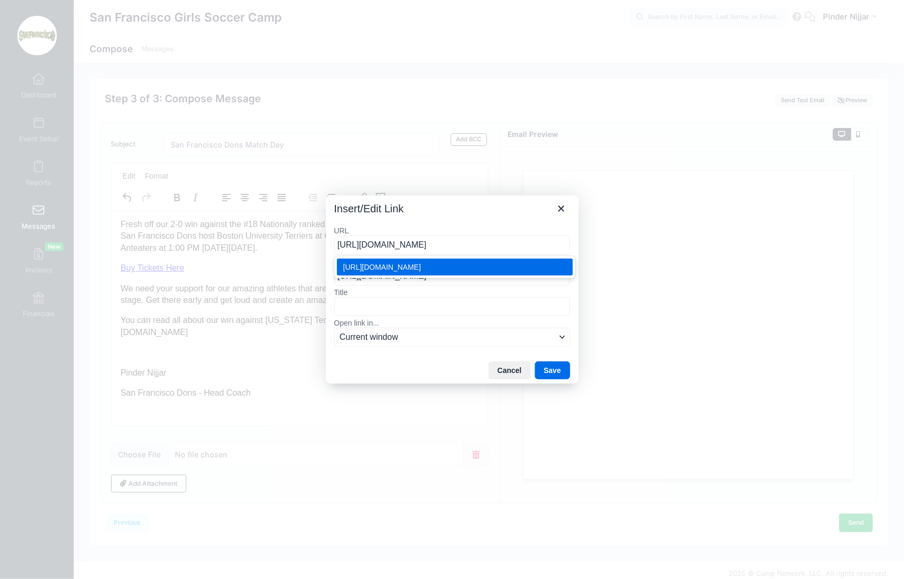
click at [439, 273] on div "https://usfdons.com/news/2025/8/24/womens-soccer-dons-blank-red-raiders-in-upse…" at bounding box center [455, 267] width 225 height 13
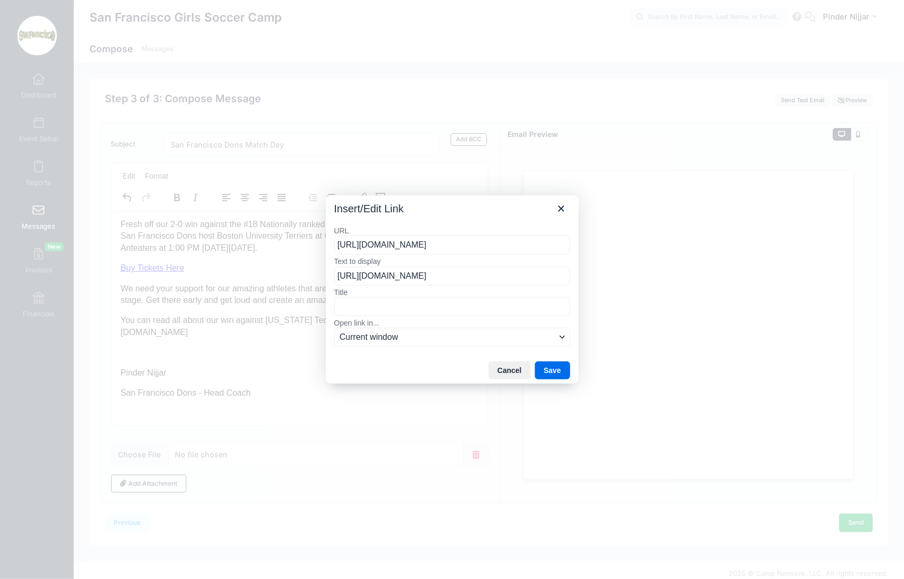
type input "https://usfdons.com/news/2025/8/24/womens-soccer-dons-blank-red-raiders-in-upse…"
click at [392, 295] on label "Title" at bounding box center [452, 292] width 236 height 9
click at [392, 297] on input "Title" at bounding box center [452, 306] width 236 height 19
click at [389, 273] on input "https://usfdons.com/news/2025/8/24/womens-soccer-dons-blank-red-raiders-in-upse…" at bounding box center [452, 276] width 236 height 19
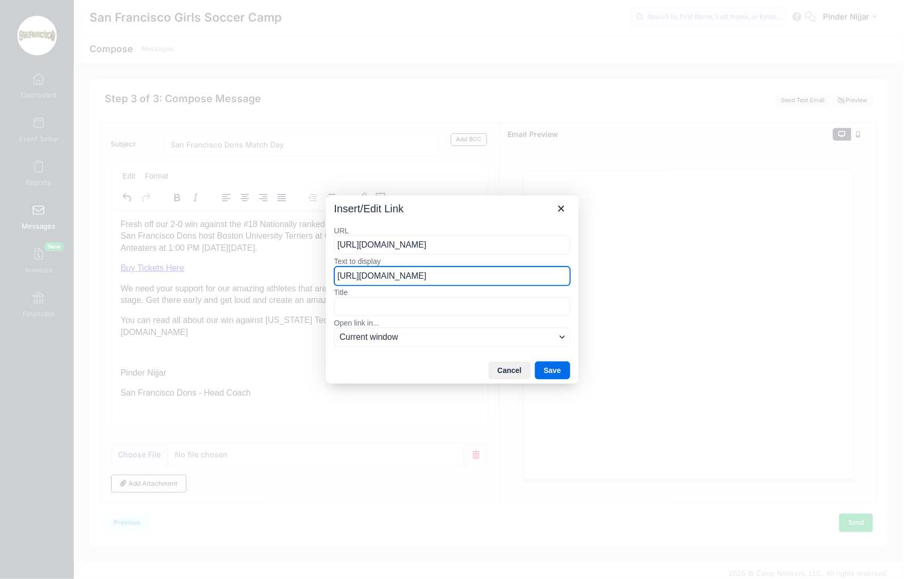
click at [389, 273] on input "https://usfdons.com/news/2025/8/24/womens-soccer-dons-blank-red-raiders-in-upse…" at bounding box center [452, 276] width 236 height 19
click at [339, 278] on input "Recap" at bounding box center [452, 276] width 236 height 19
type input "Game Recap"
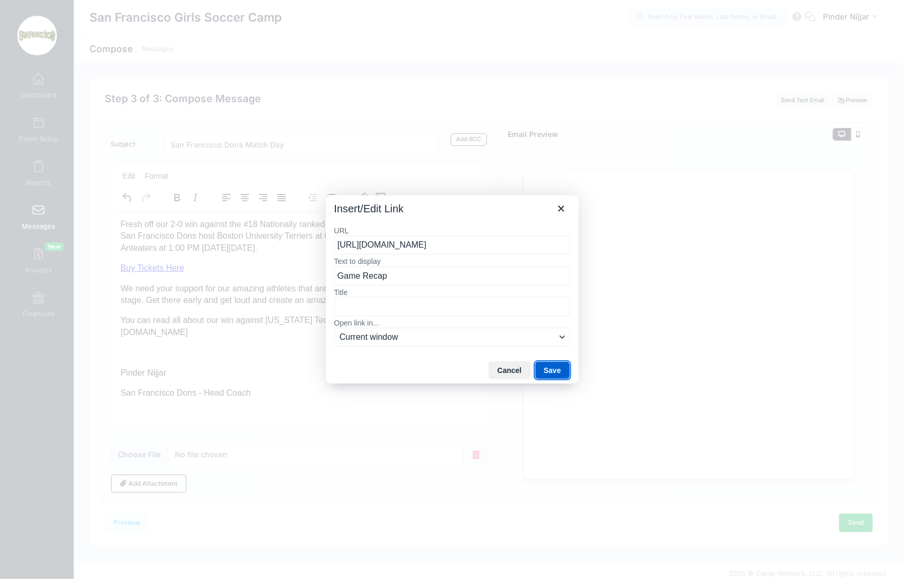
click at [556, 372] on button "Save" at bounding box center [552, 370] width 35 height 18
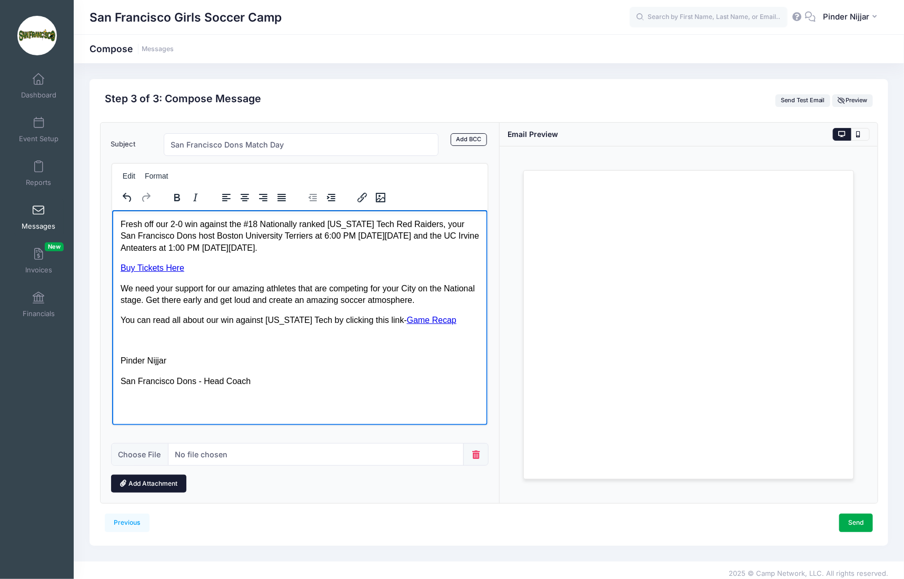
scroll to position [5, 0]
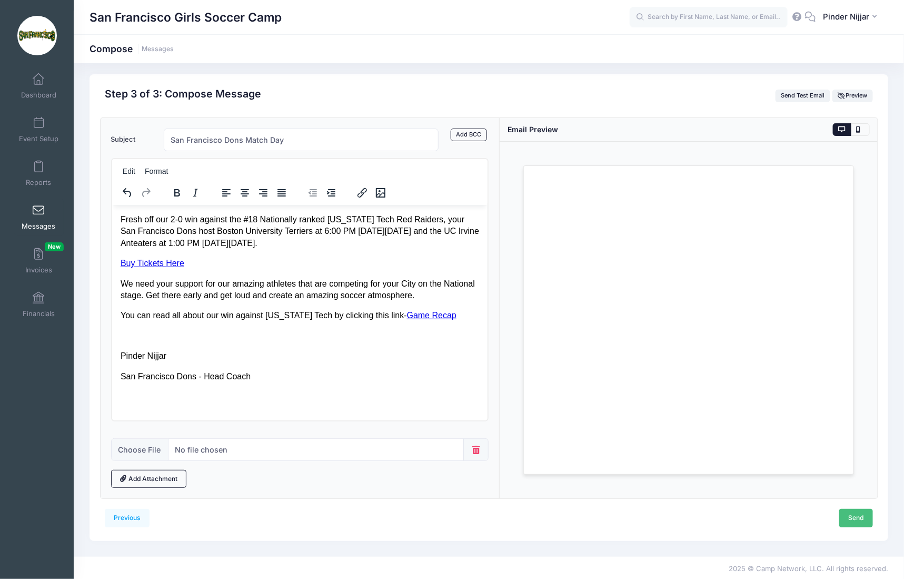
click at [851, 514] on link "Send" at bounding box center [857, 518] width 34 height 18
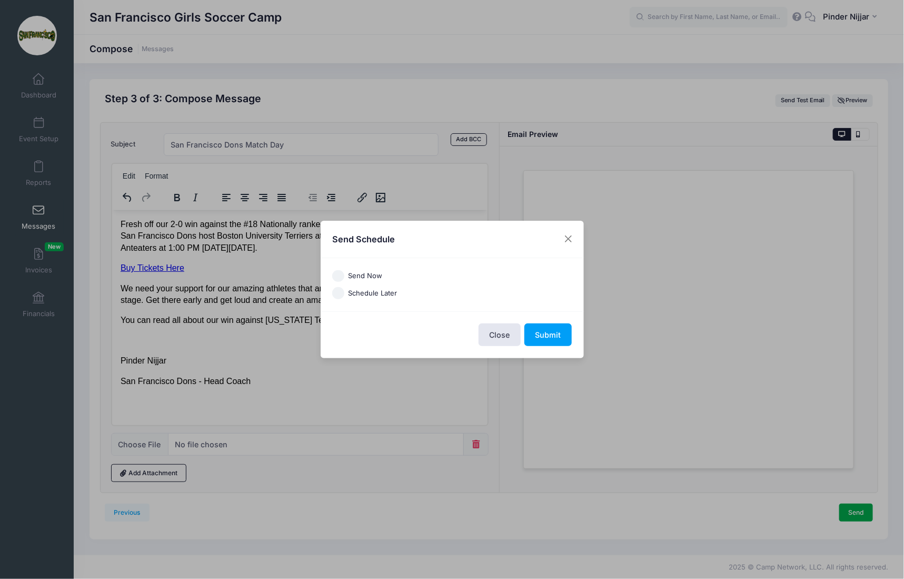
click at [366, 276] on label "Send Now" at bounding box center [365, 276] width 34 height 11
click at [344, 276] on input "Send Now" at bounding box center [338, 276] width 12 height 12
radio input "true"
click at [556, 336] on button "Submit" at bounding box center [548, 334] width 47 height 23
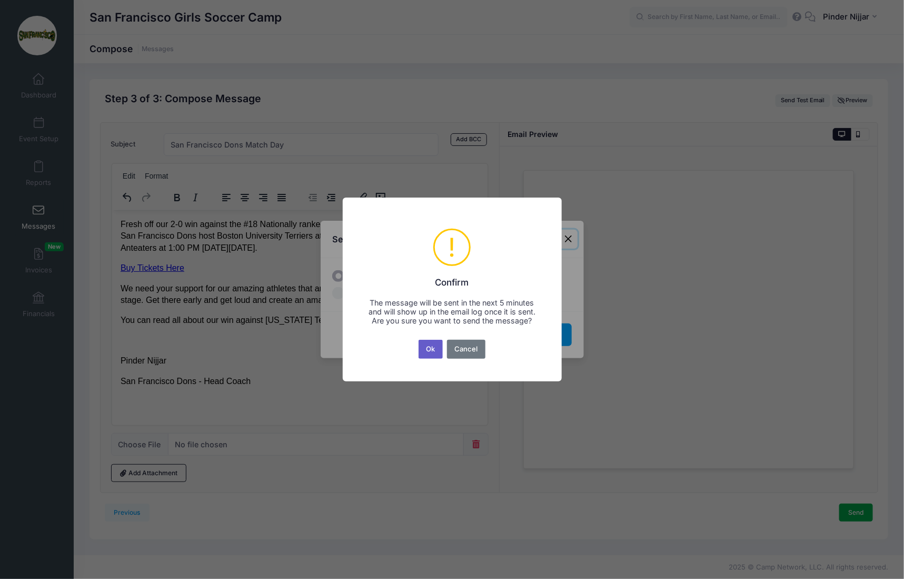
click at [435, 357] on button "Ok" at bounding box center [431, 349] width 24 height 19
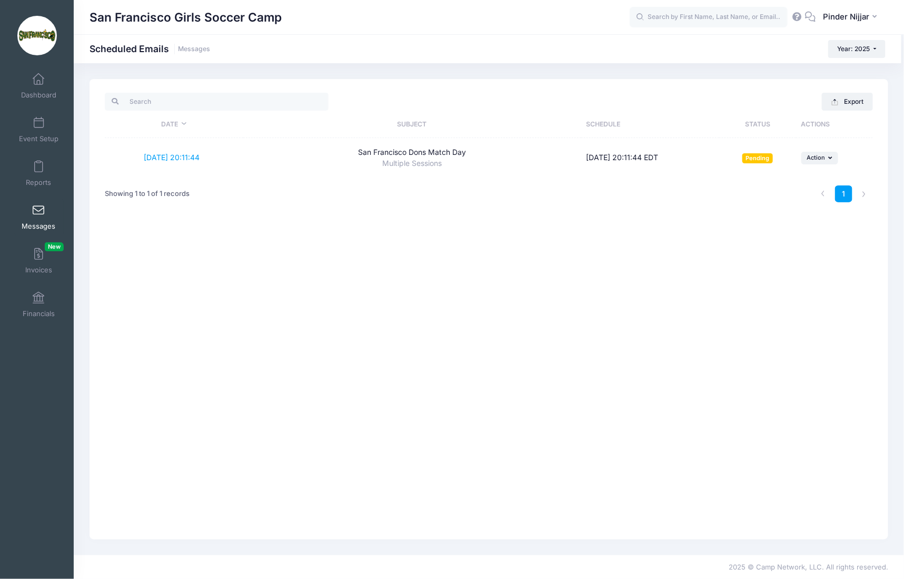
click at [429, 261] on div "Export Date Subject Schedule Status Actions [DATE] 20:11:44 [GEOGRAPHIC_DATA] D…" at bounding box center [489, 309] width 799 height 460
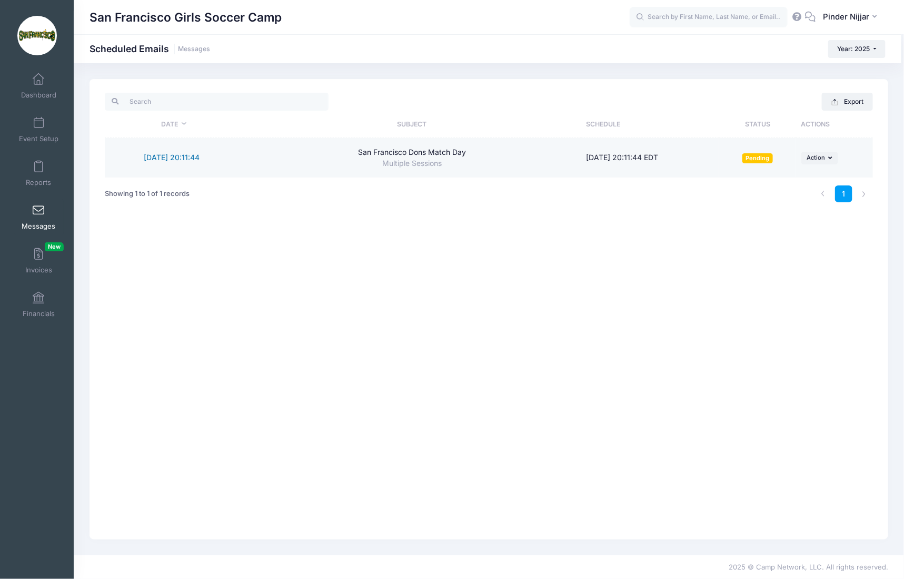
click at [182, 158] on link "8/27/2025 20:11:44" at bounding box center [172, 157] width 56 height 9
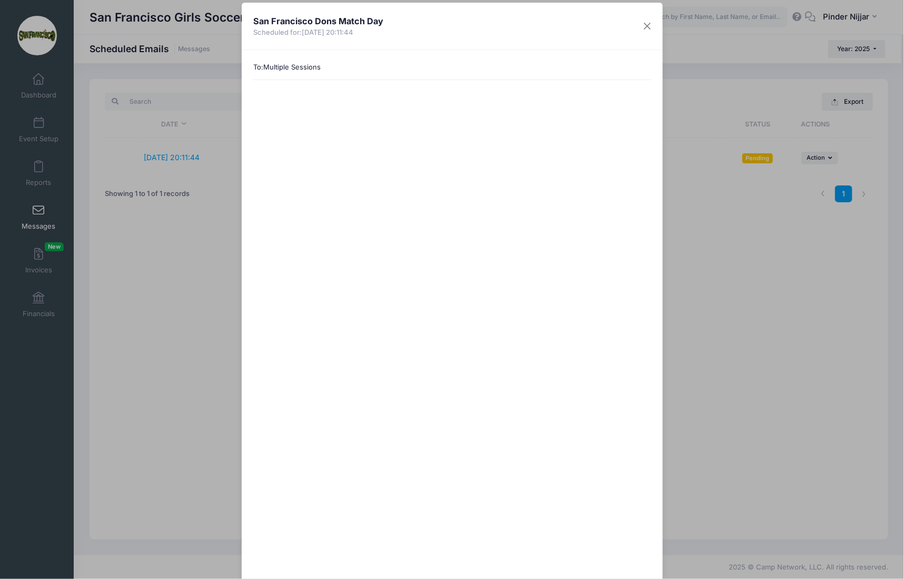
scroll to position [111, 0]
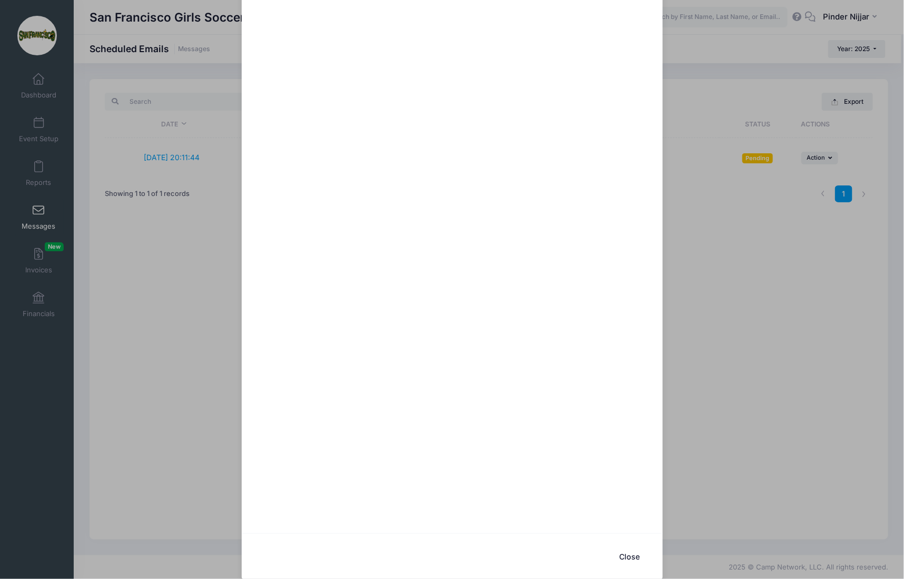
click at [191, 231] on div "San Francisco Dons Match Day Scheduled for: 8/27/2025 20:11:44 To: Multiple Ses…" at bounding box center [452, 289] width 904 height 579
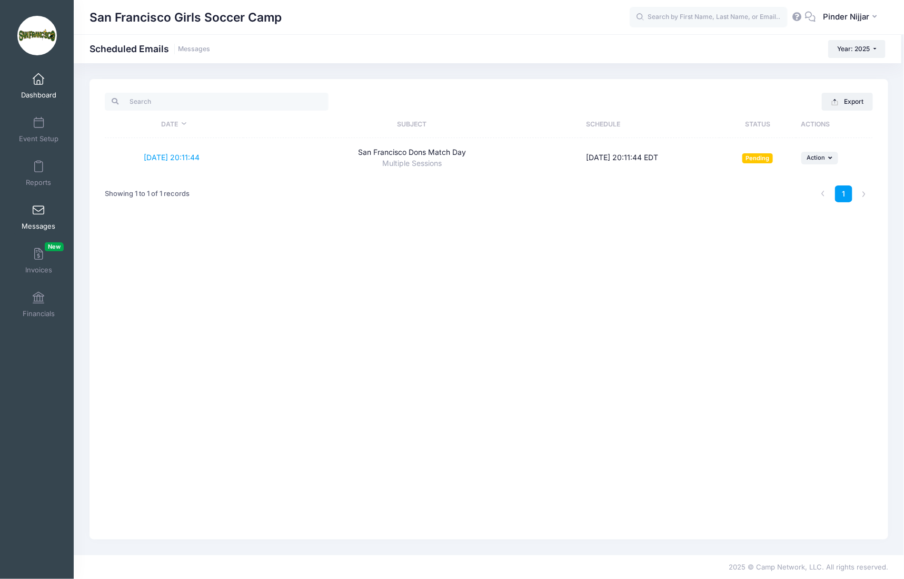
click at [46, 83] on link "Dashboard" at bounding box center [39, 85] width 50 height 37
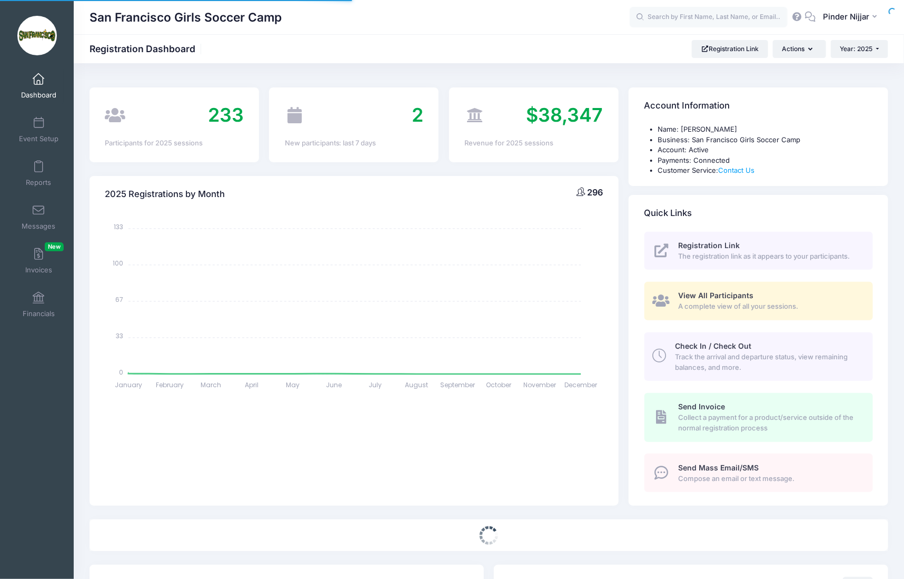
select select
